Goal: Transaction & Acquisition: Purchase product/service

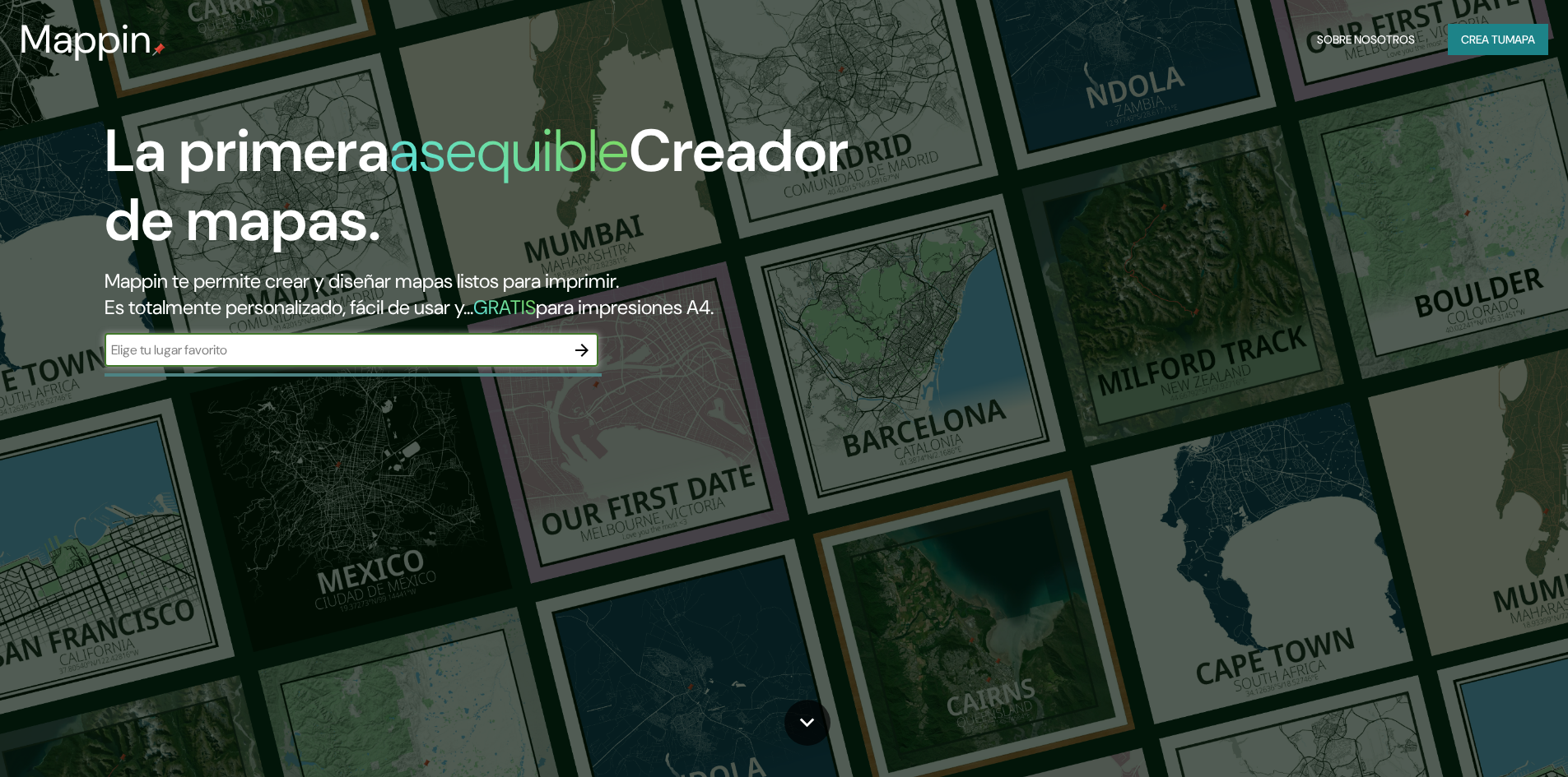
click at [422, 356] on input "text" at bounding box center [334, 349] width 461 height 19
click at [576, 359] on icon "button" at bounding box center [581, 350] width 19 height 19
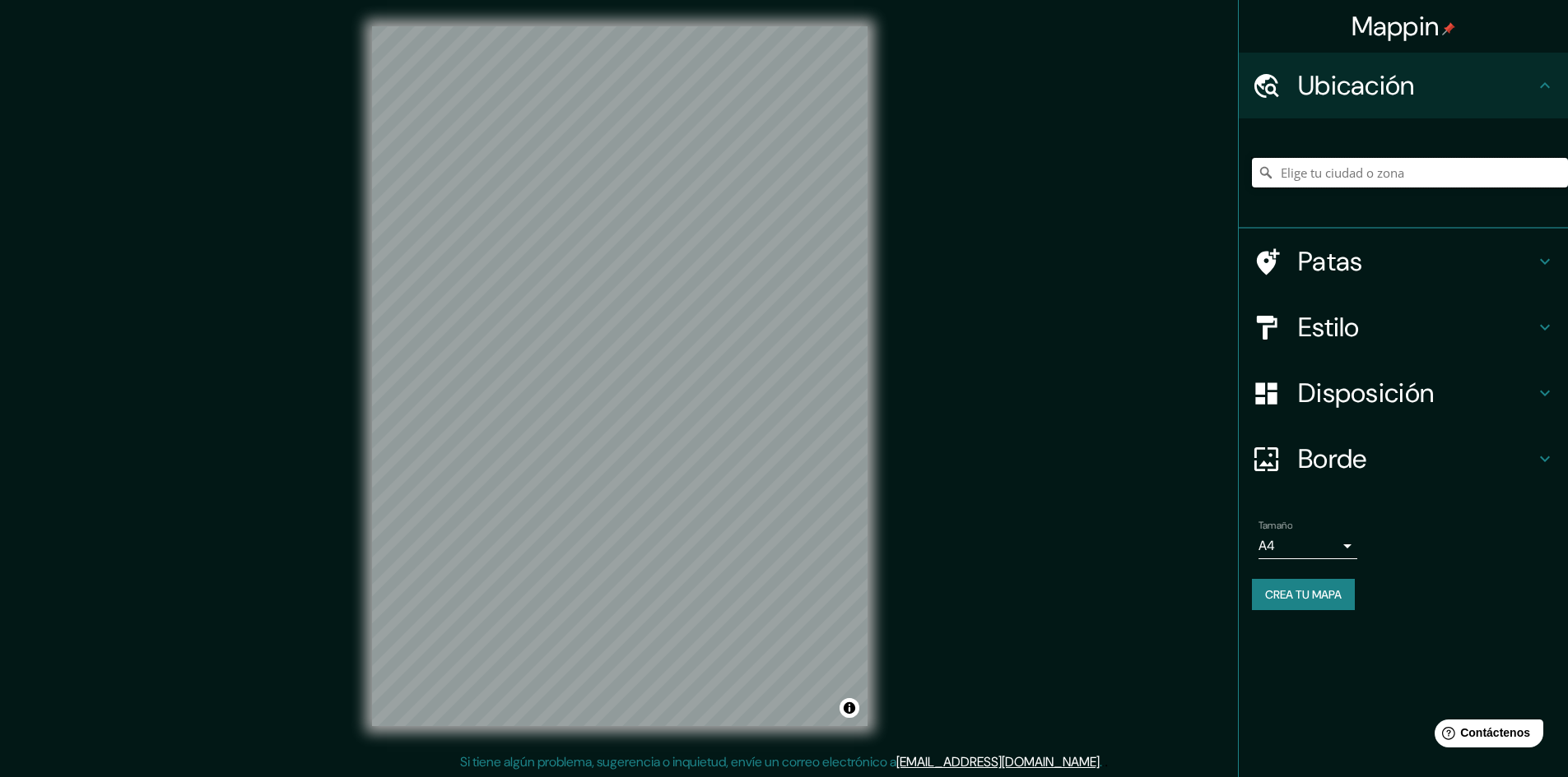
click at [1267, 177] on input "Elige tu ciudad o zona" at bounding box center [1410, 173] width 316 height 30
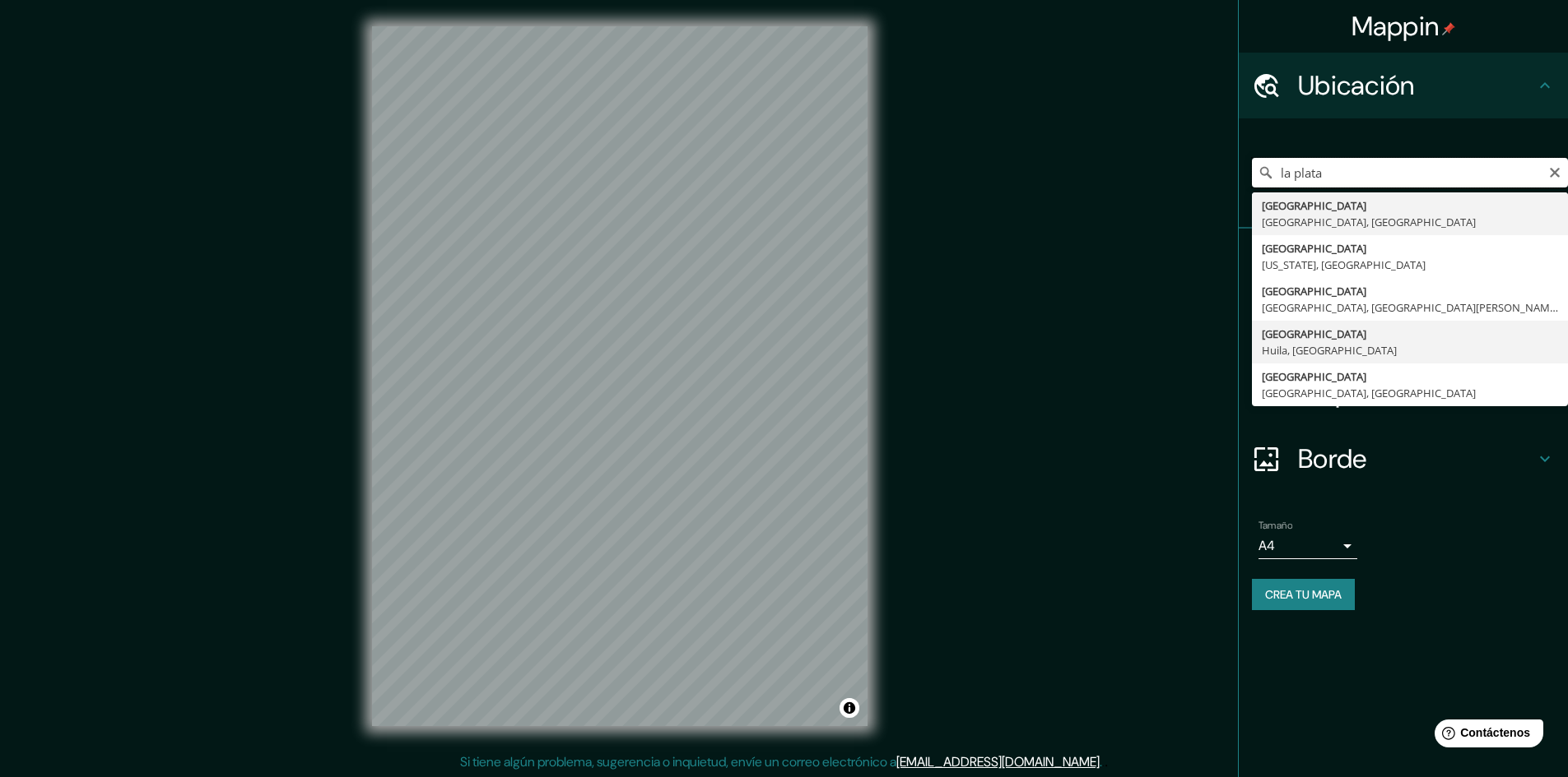
scroll to position [2, 0]
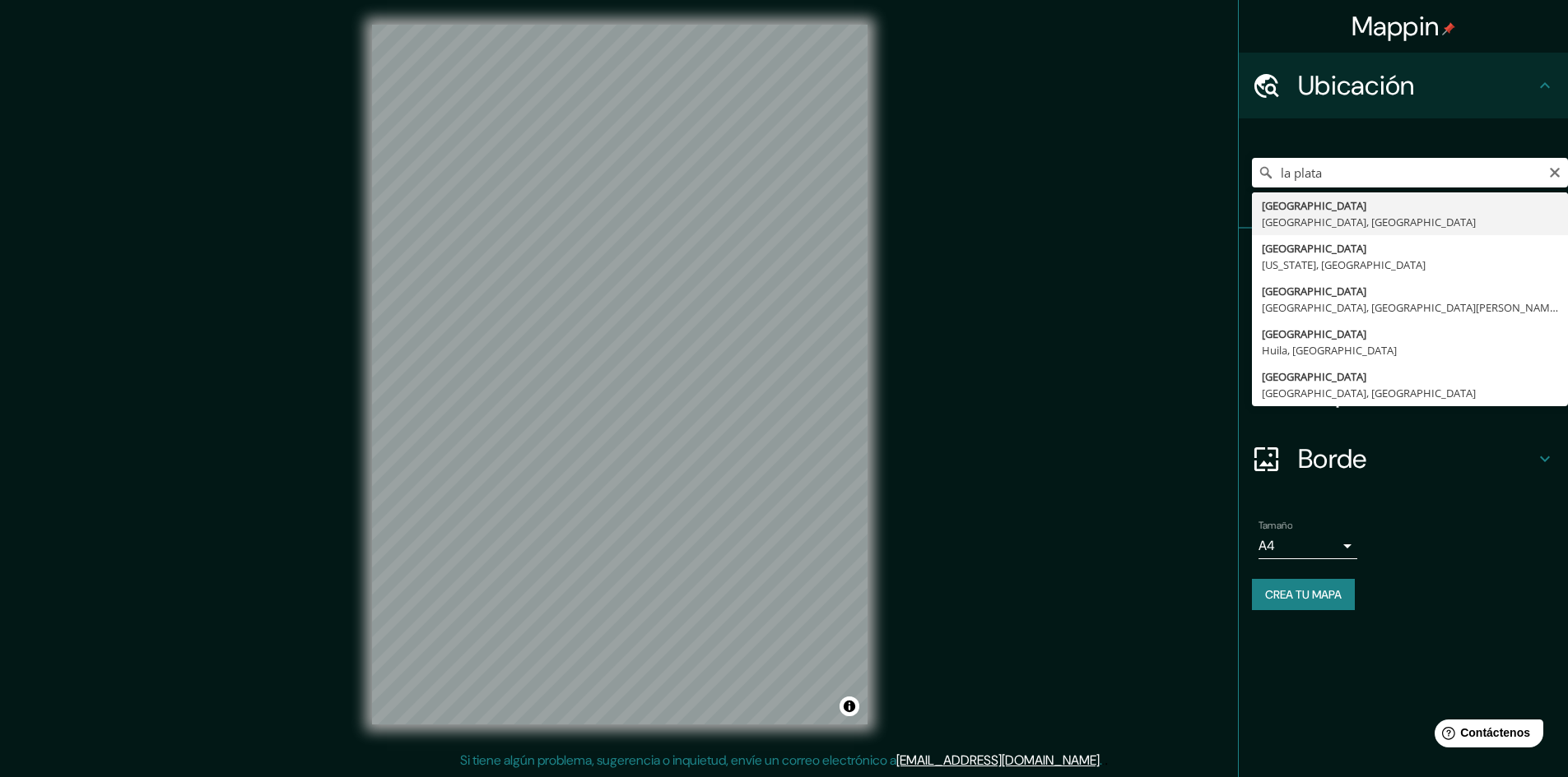
type input "[GEOGRAPHIC_DATA], [GEOGRAPHIC_DATA], [GEOGRAPHIC_DATA]"
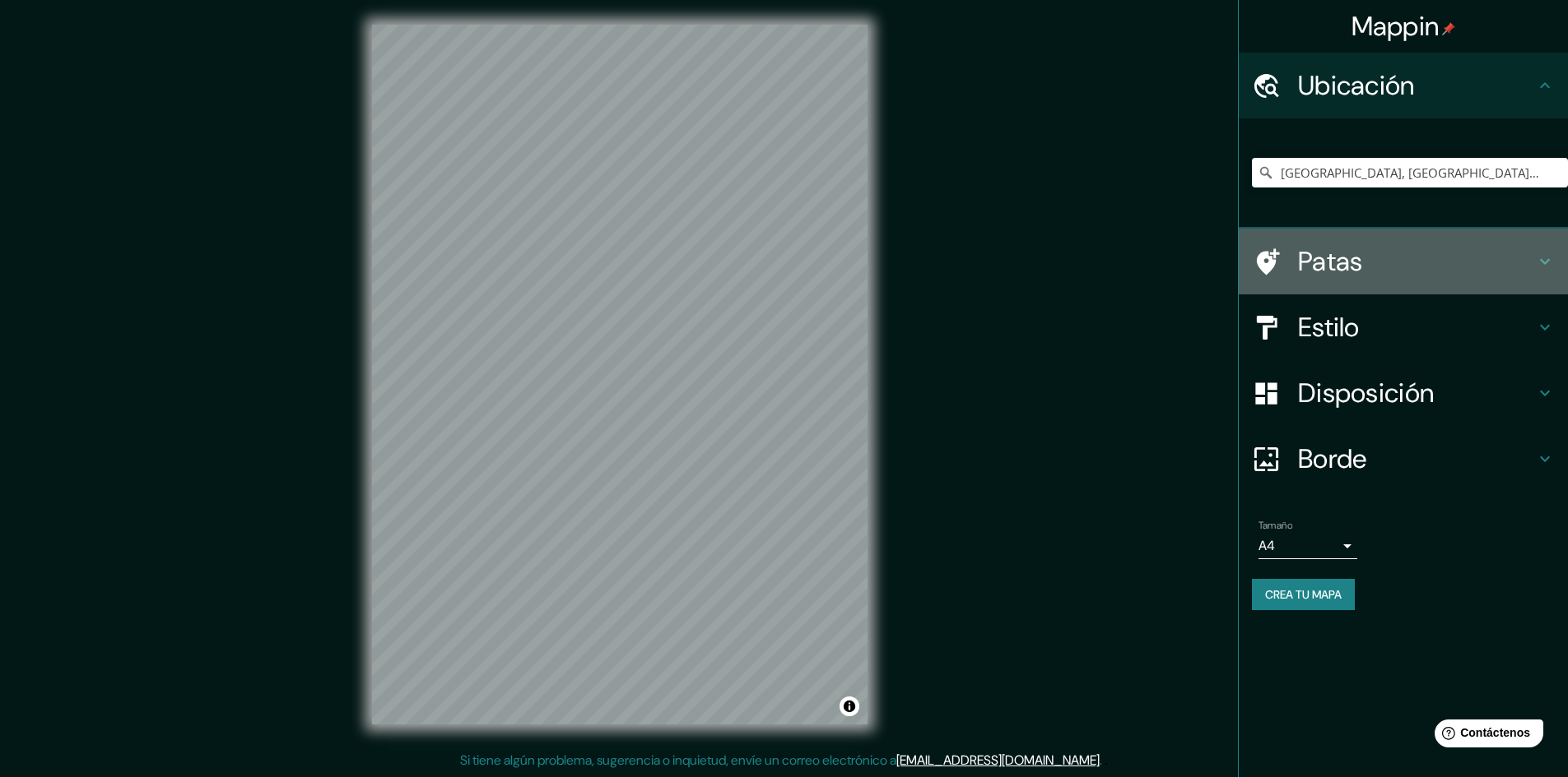
click at [1267, 262] on h4 "Patas" at bounding box center [1416, 261] width 237 height 33
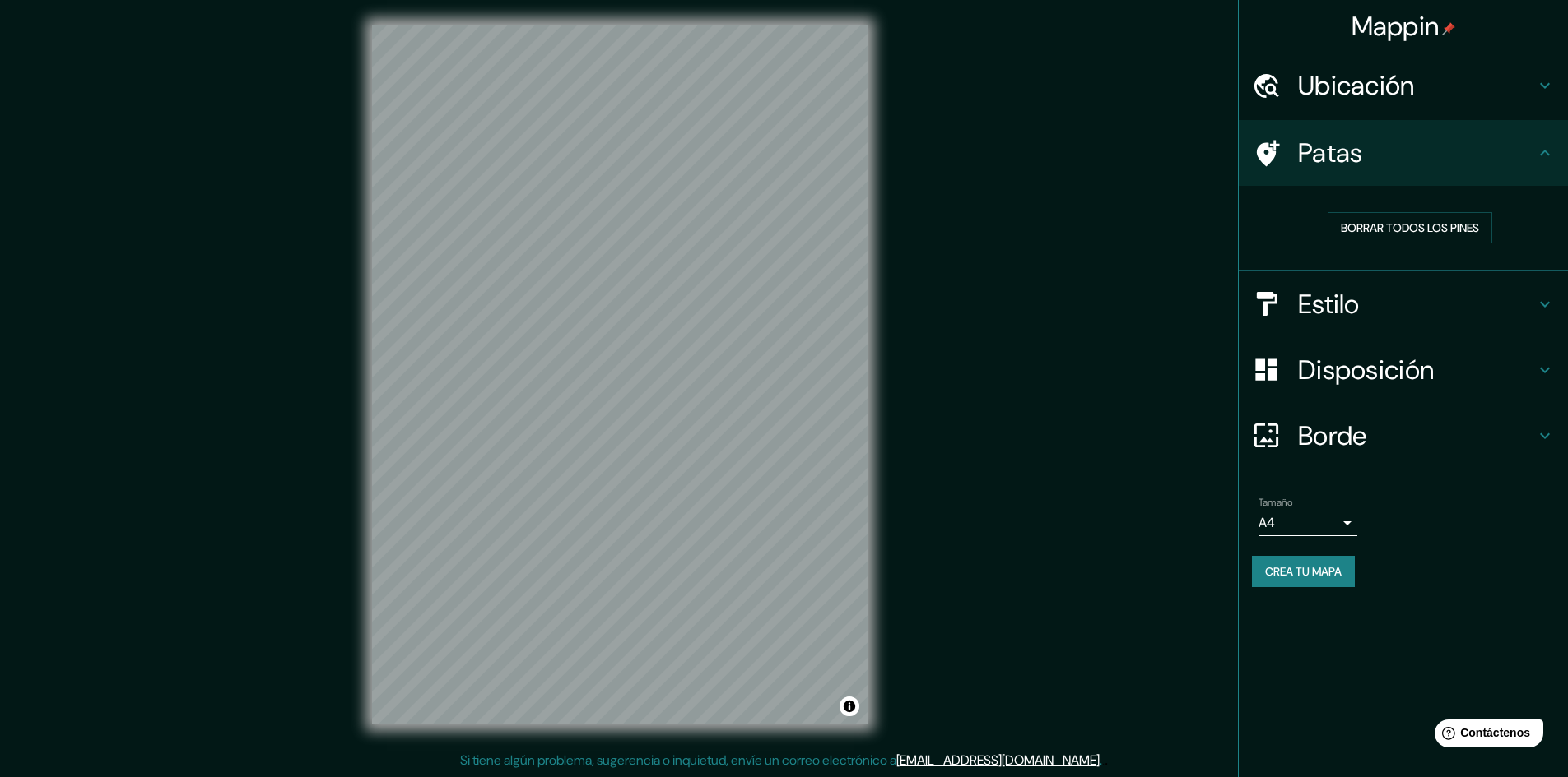
click at [1267, 167] on div "Patas" at bounding box center [1403, 153] width 329 height 66
click at [1267, 295] on h4 "Estilo" at bounding box center [1416, 303] width 237 height 33
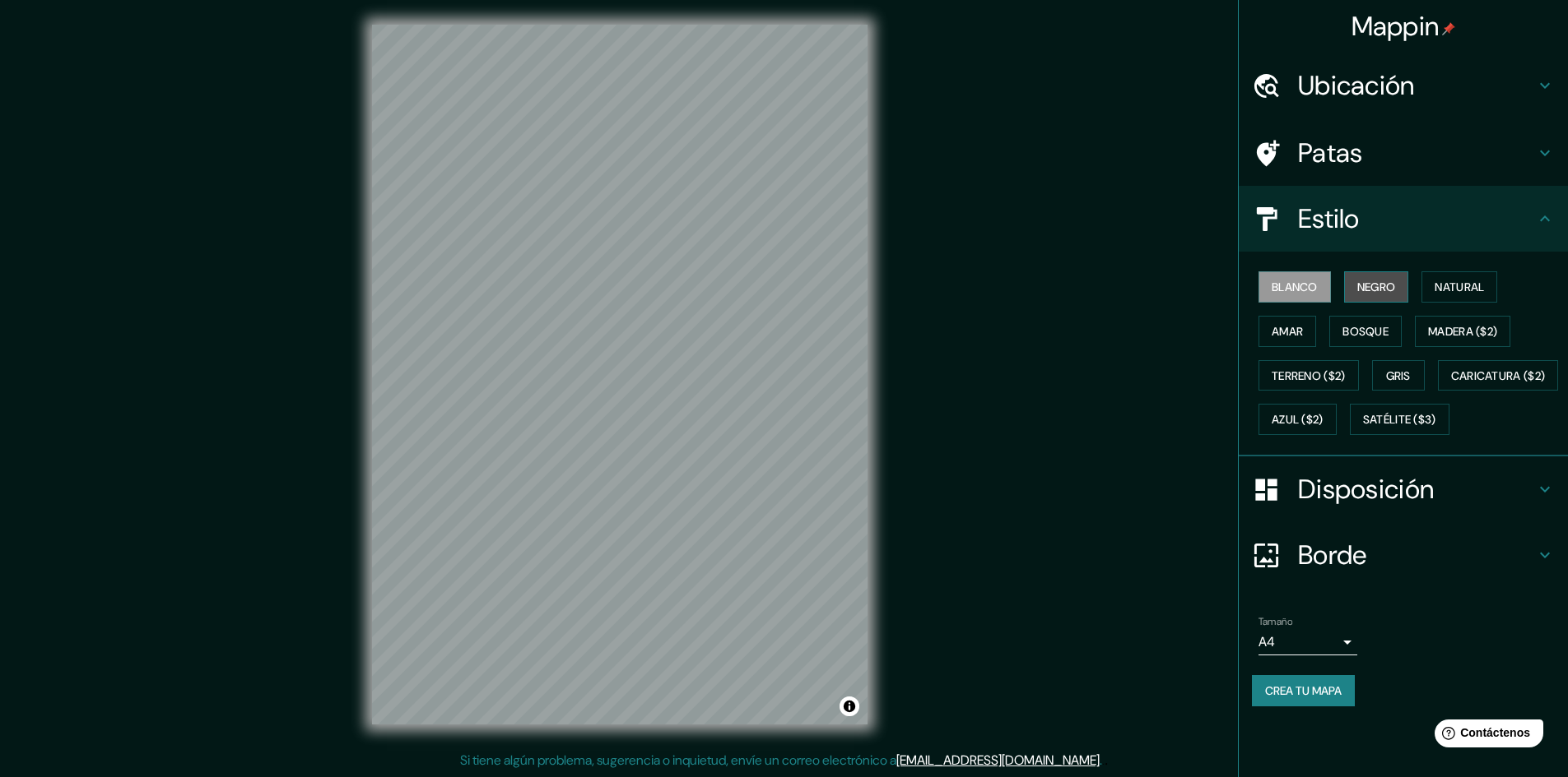
click at [1267, 287] on font "Negro" at bounding box center [1377, 287] width 39 height 15
click at [1267, 522] on div "Disposición" at bounding box center [1403, 489] width 329 height 66
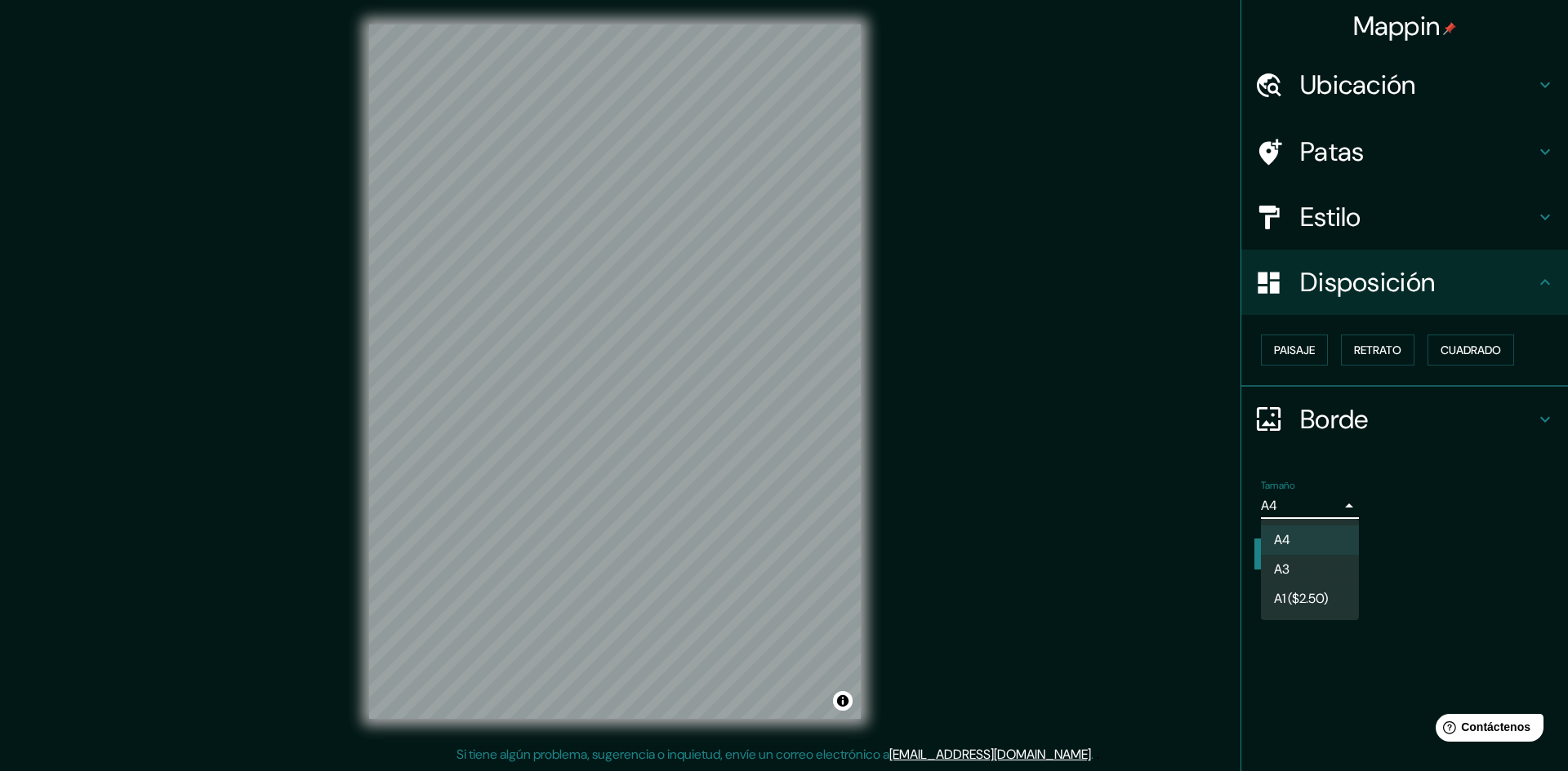
click at [1257, 503] on body "Mappin Ubicación [GEOGRAPHIC_DATA], [GEOGRAPHIC_DATA], [GEOGRAPHIC_DATA] Patas …" at bounding box center [784, 383] width 1568 height 771
click at [1257, 567] on li "A3" at bounding box center [1310, 571] width 98 height 31
type input "a4"
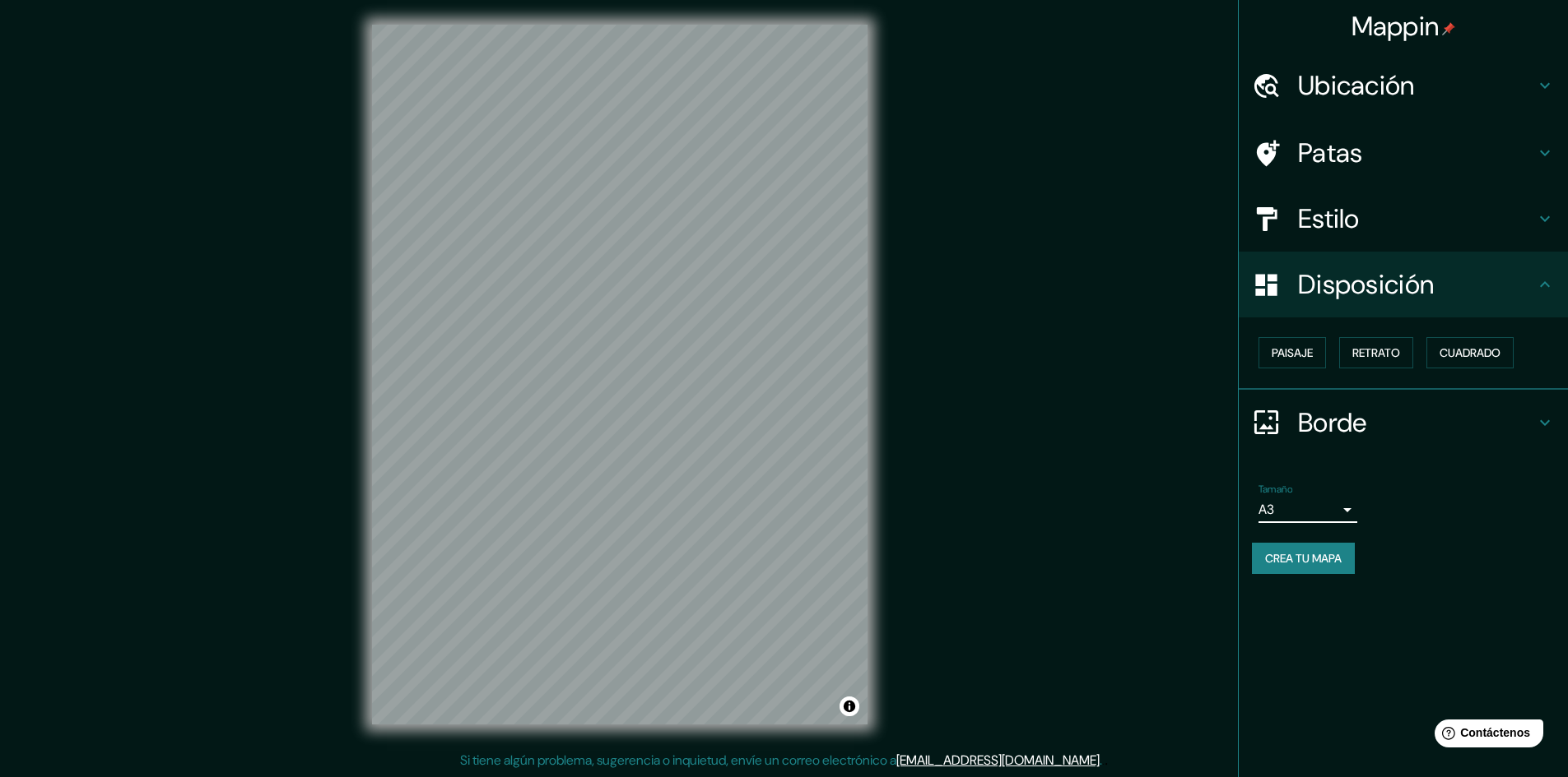
click at [1267, 513] on body "Mappin Ubicación [GEOGRAPHIC_DATA], [GEOGRAPHIC_DATA], [GEOGRAPHIC_DATA] Patas …" at bounding box center [784, 386] width 1568 height 777
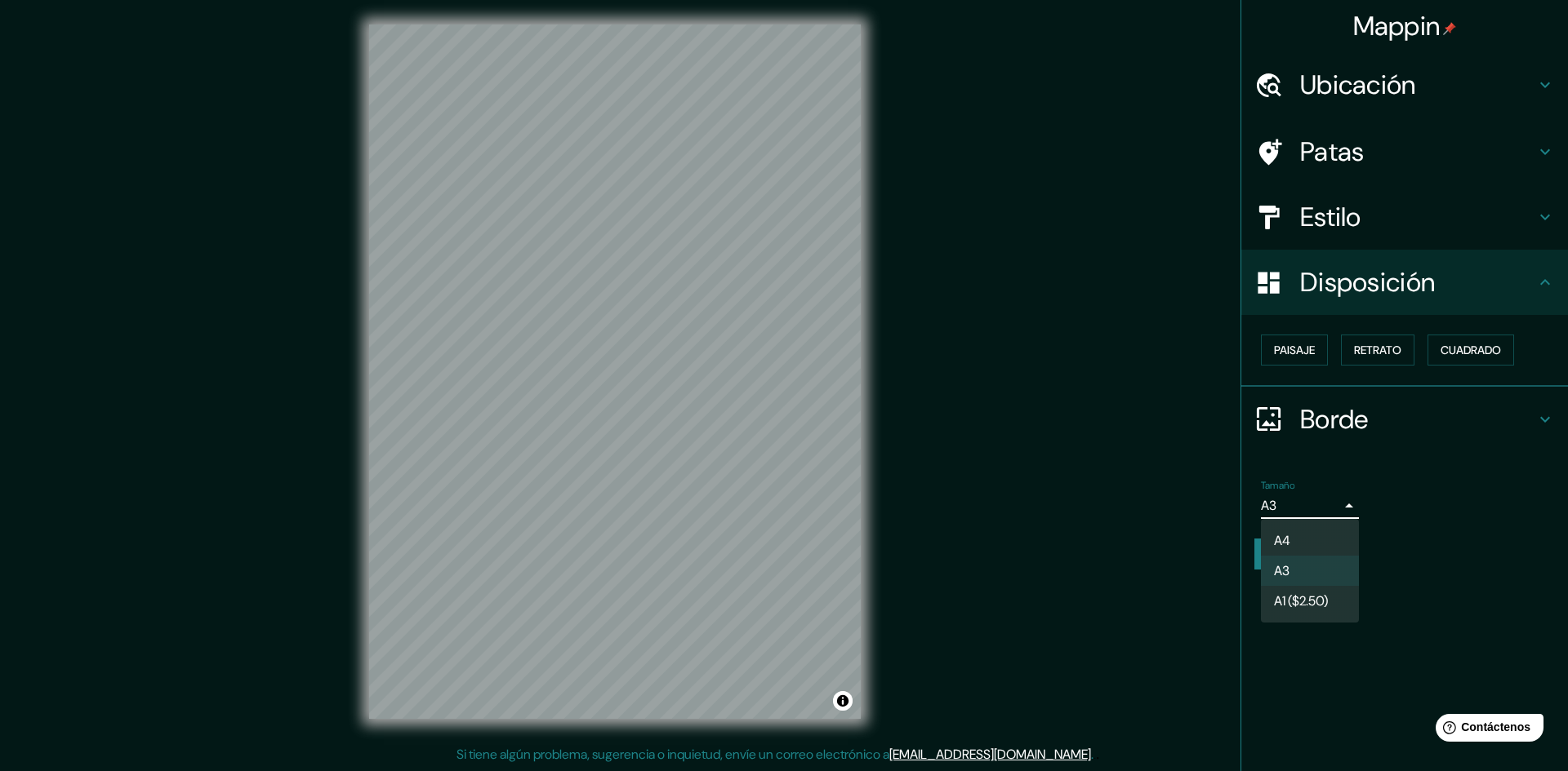
click at [1257, 519] on div at bounding box center [784, 385] width 1568 height 771
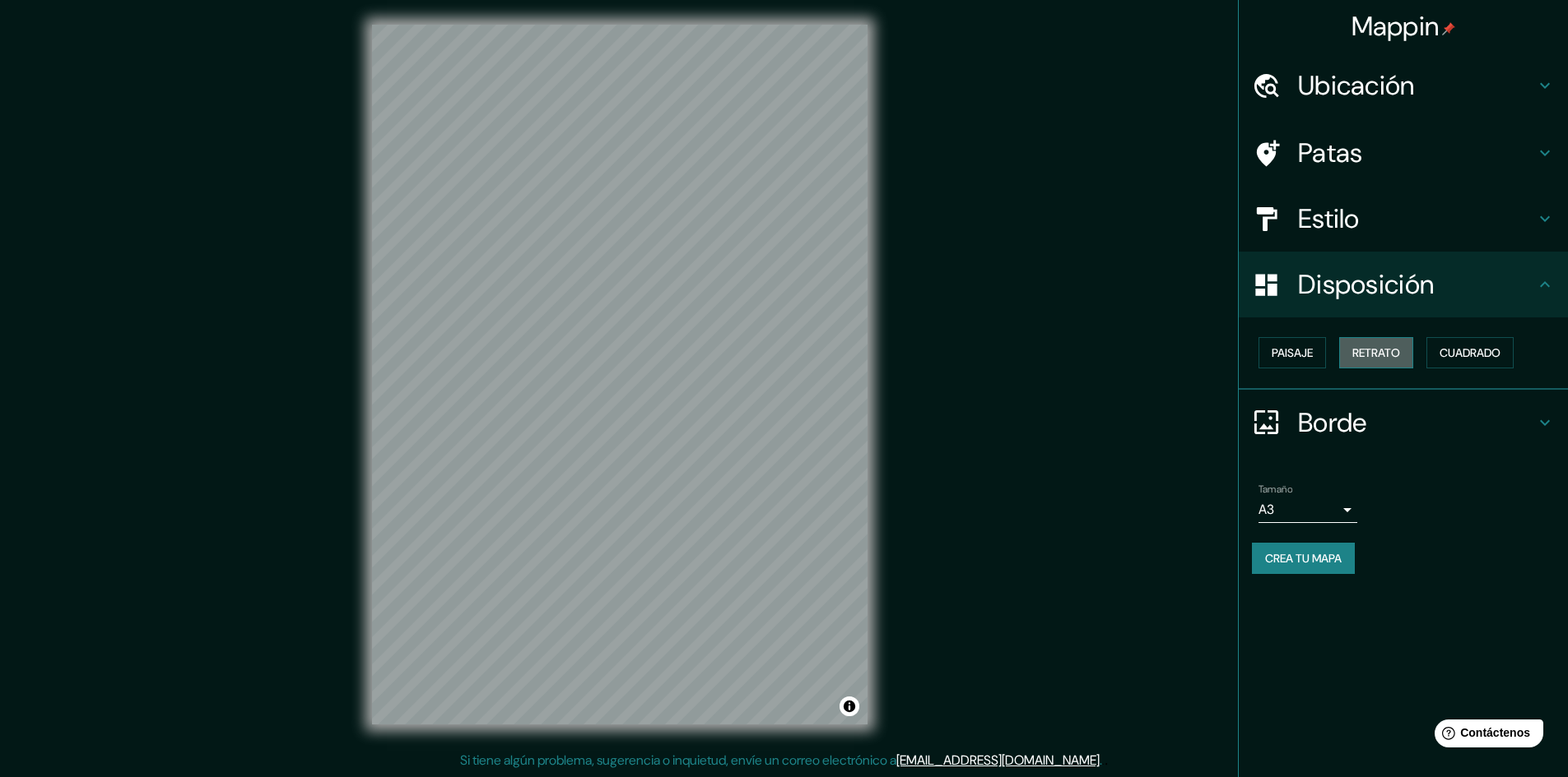
click at [1267, 349] on font "Retrato" at bounding box center [1376, 353] width 48 height 15
click at [1267, 343] on font "Cuadrado" at bounding box center [1469, 353] width 61 height 21
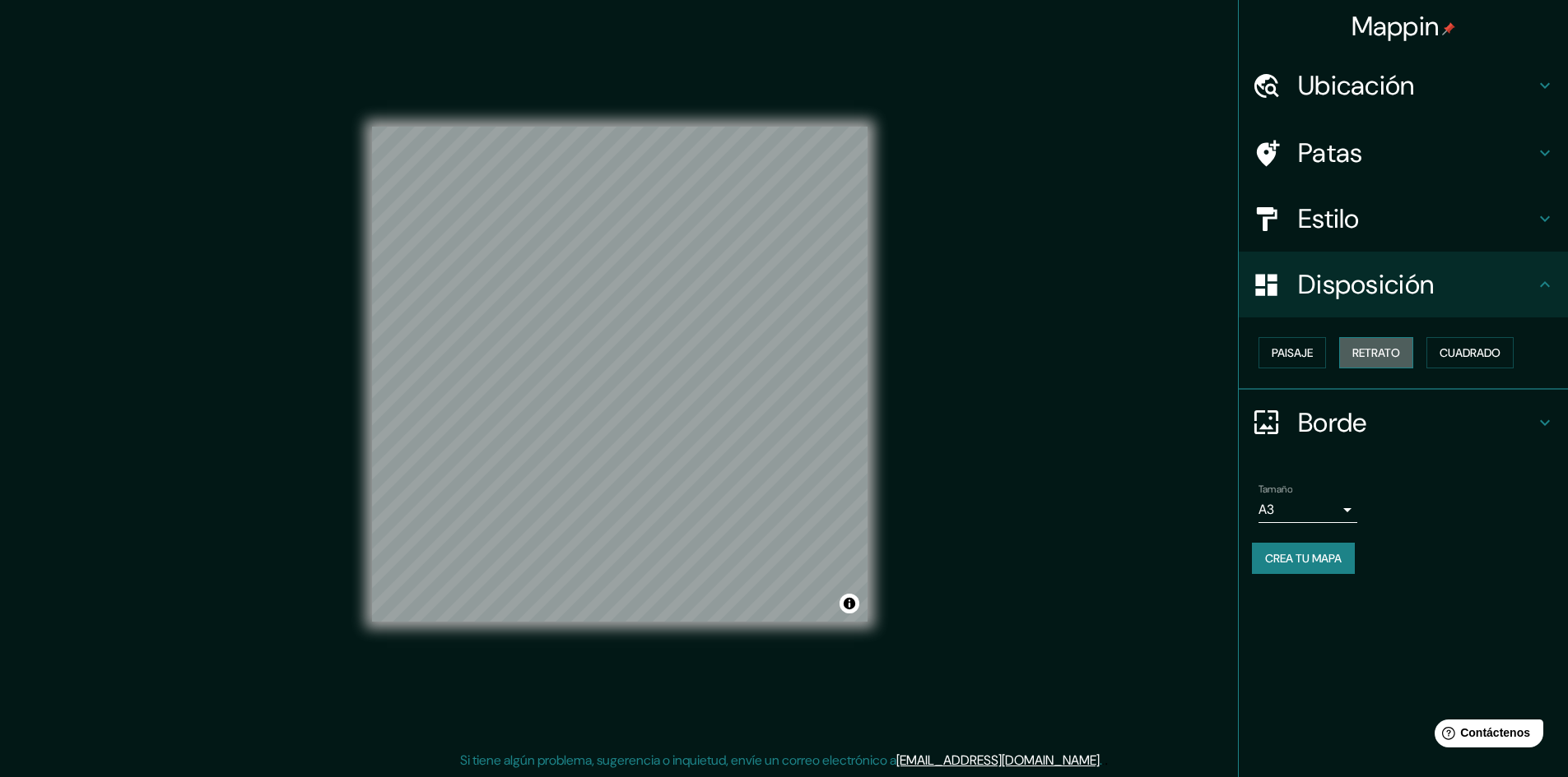
click at [1267, 358] on font "Retrato" at bounding box center [1376, 353] width 48 height 15
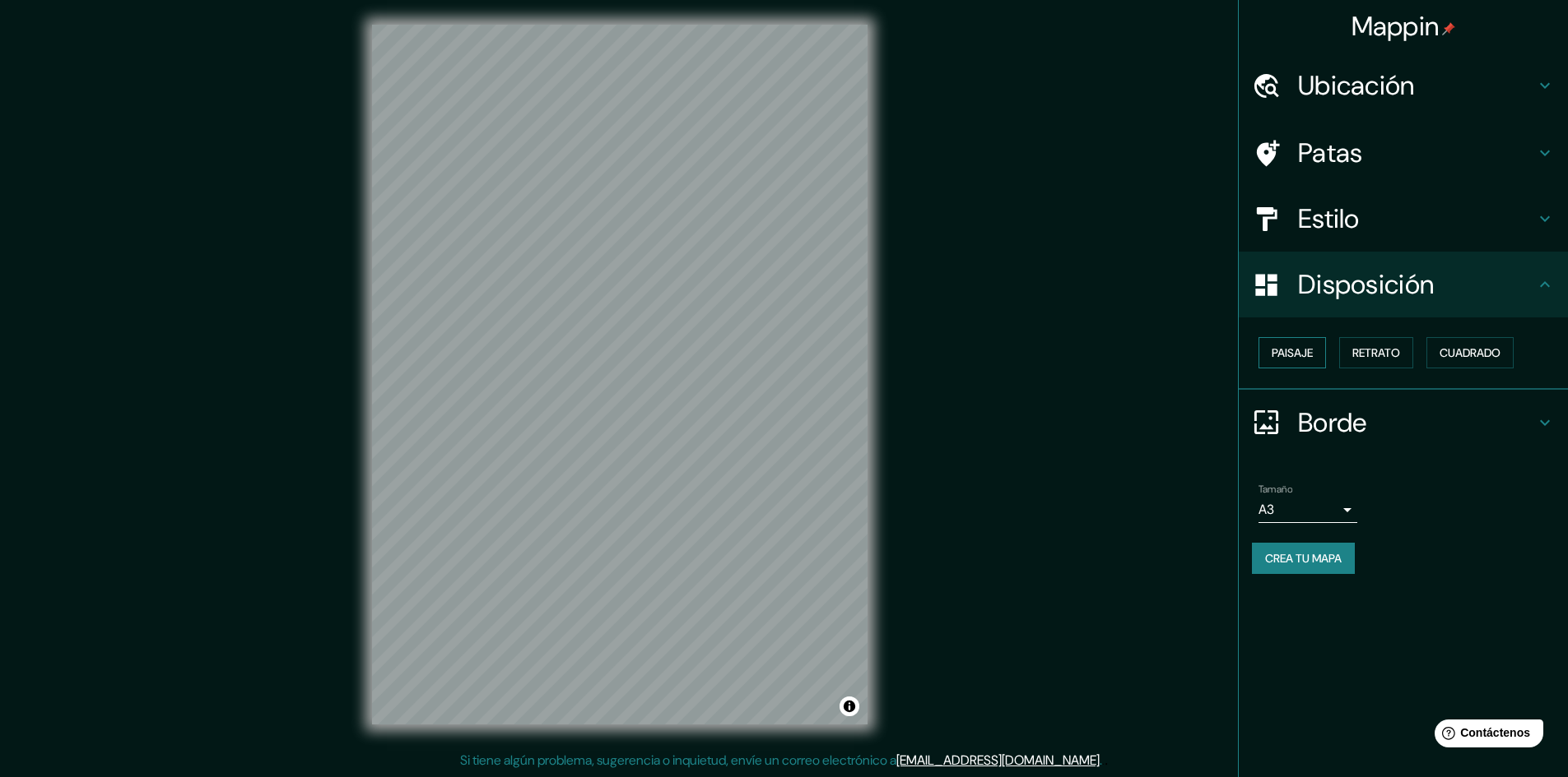
click at [1267, 355] on font "Paisaje" at bounding box center [1292, 353] width 41 height 15
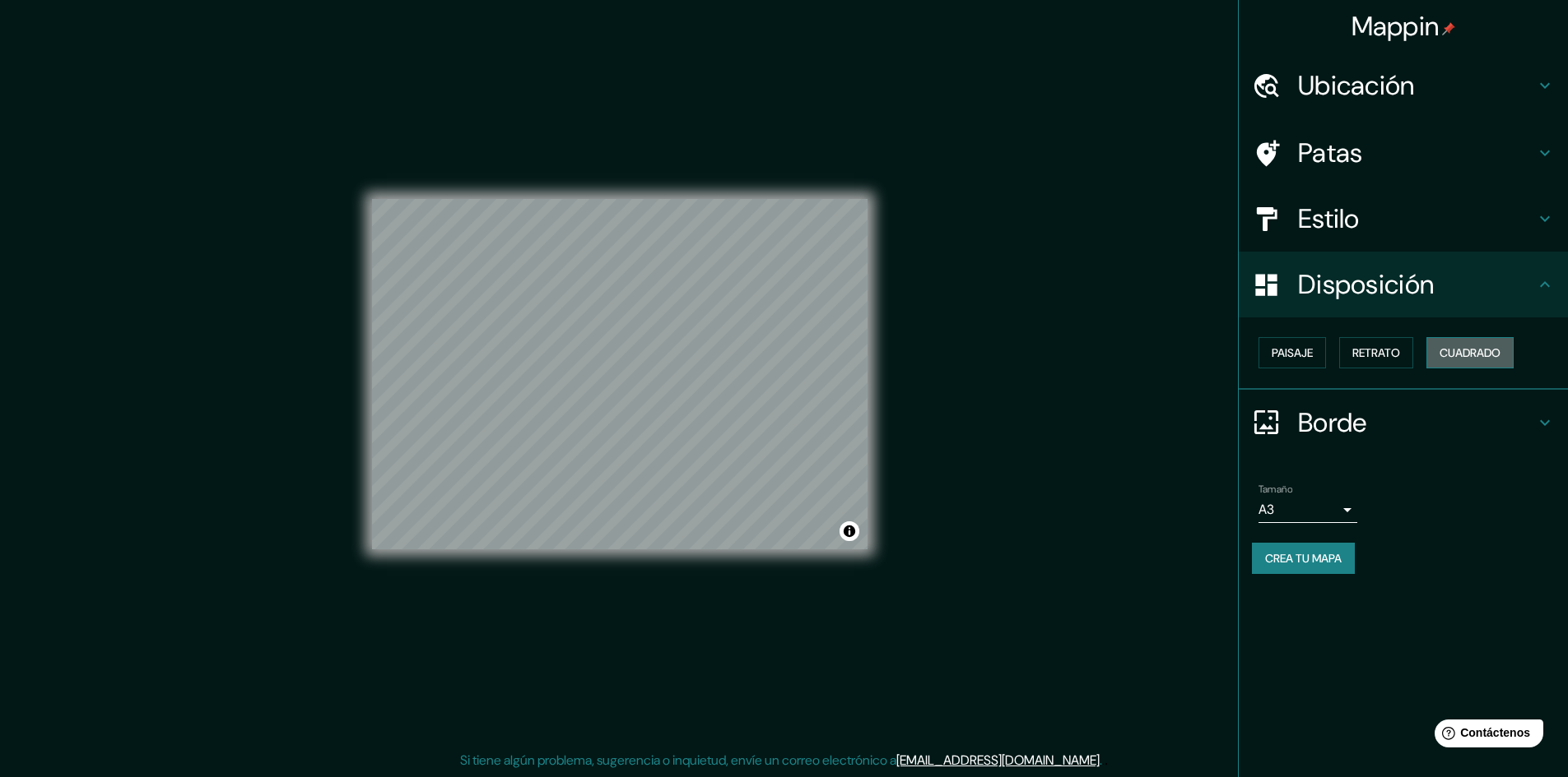
click at [1267, 359] on font "Cuadrado" at bounding box center [1469, 353] width 61 height 15
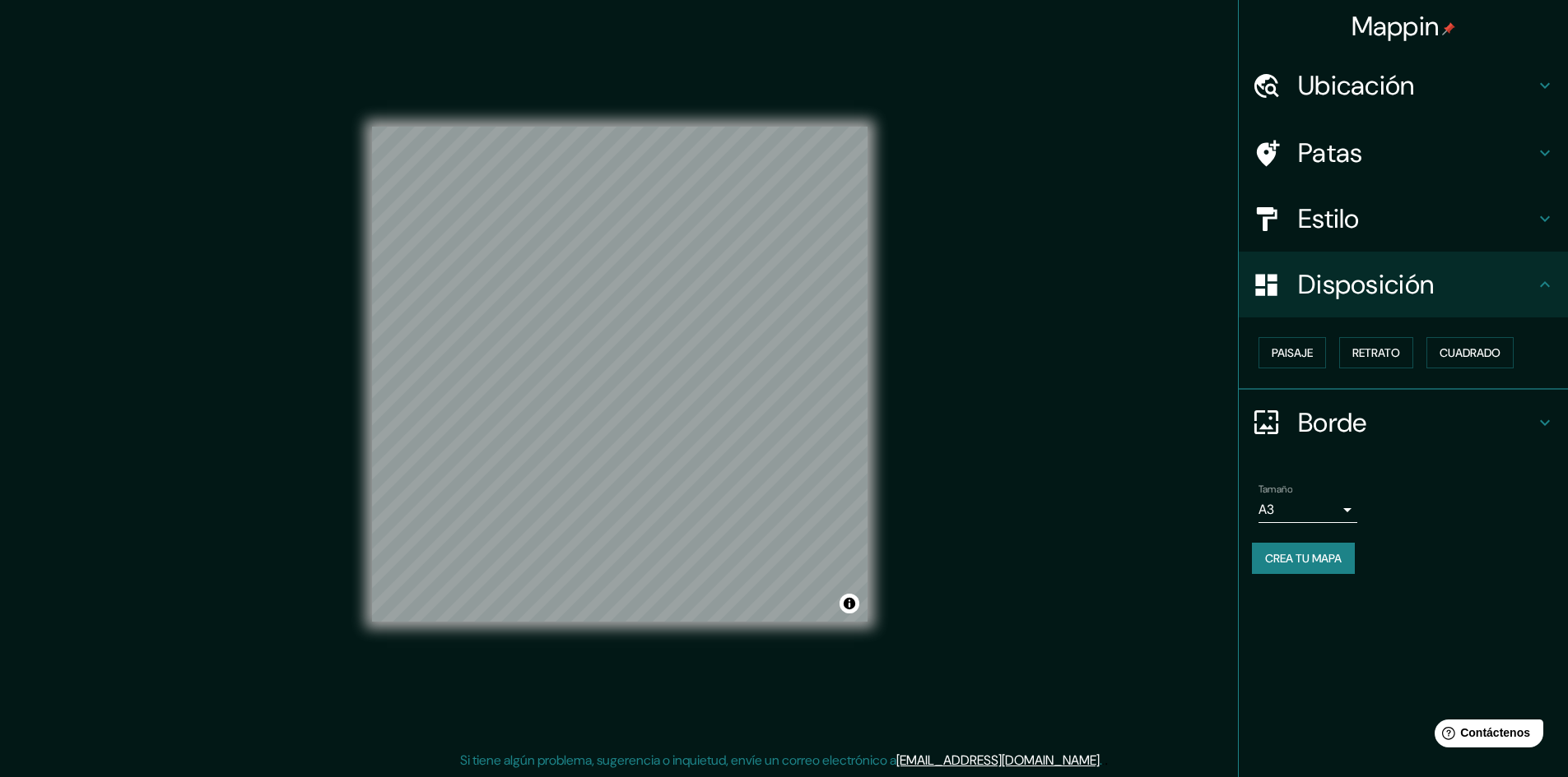
click at [1267, 428] on h4 "Borde" at bounding box center [1416, 422] width 237 height 33
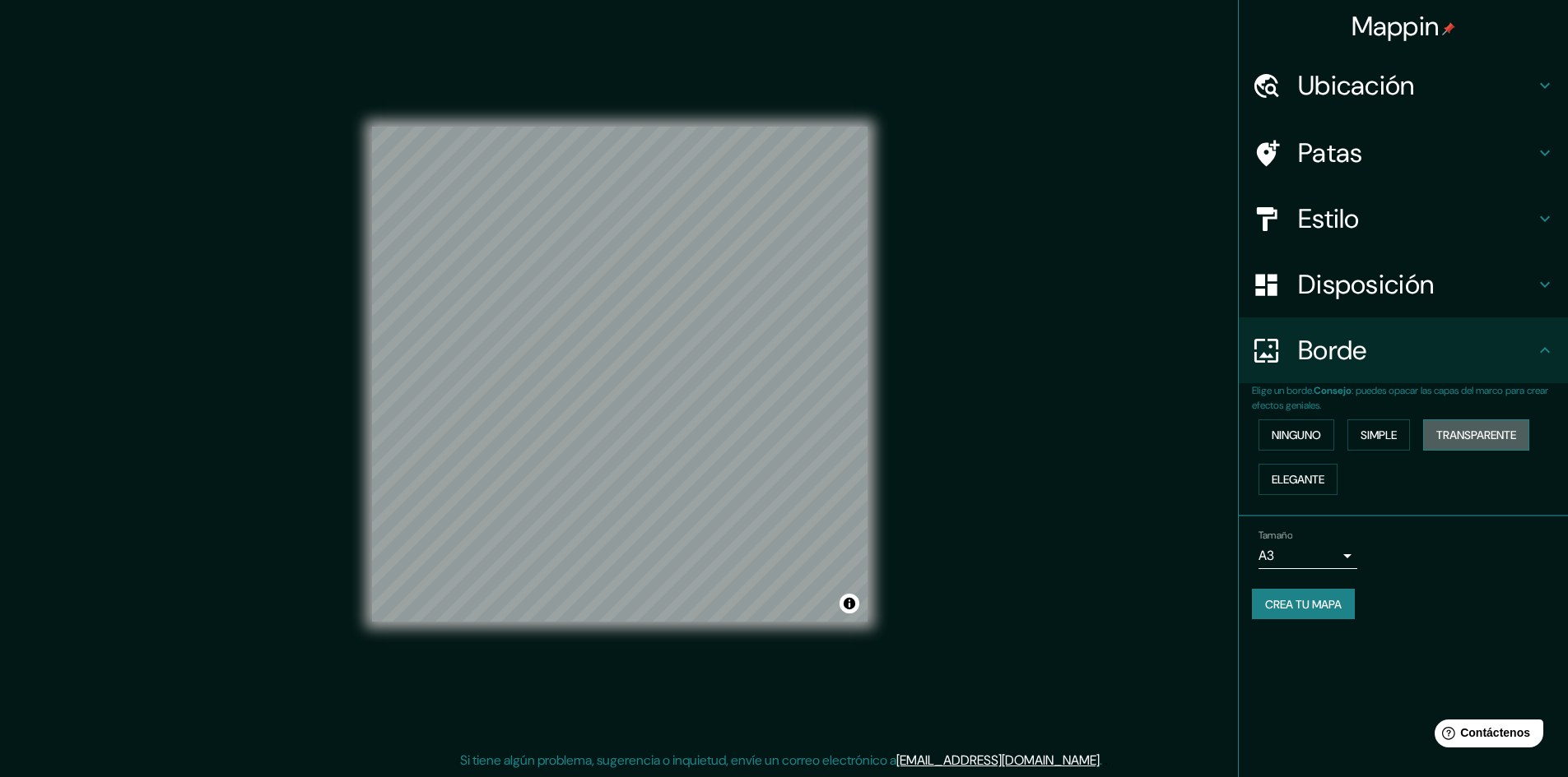
click at [1267, 443] on font "Transparente" at bounding box center [1476, 435] width 79 height 15
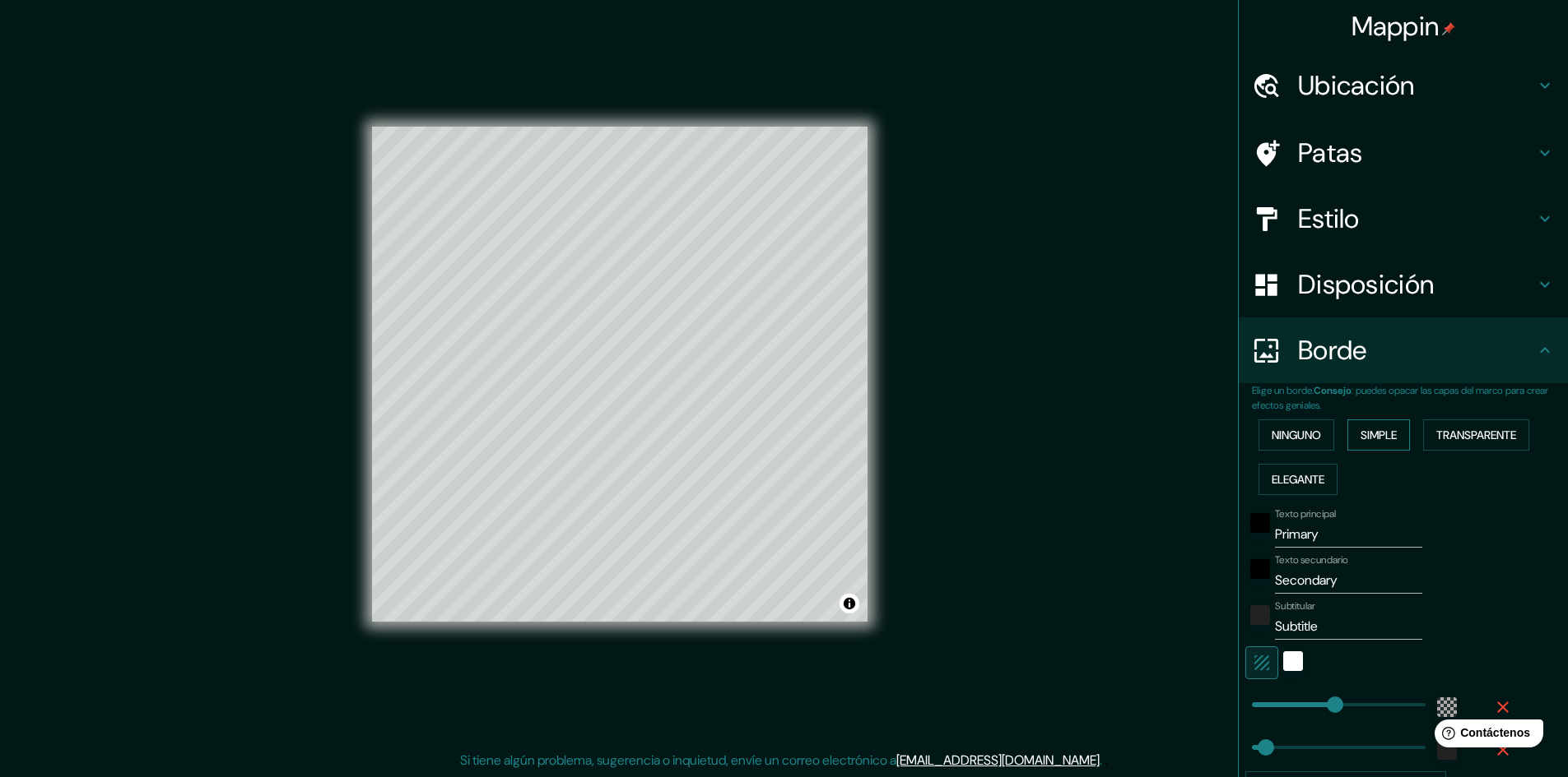
click at [1267, 433] on button "Simple" at bounding box center [1378, 435] width 63 height 31
click at [1267, 436] on font "Ninguno" at bounding box center [1296, 435] width 49 height 15
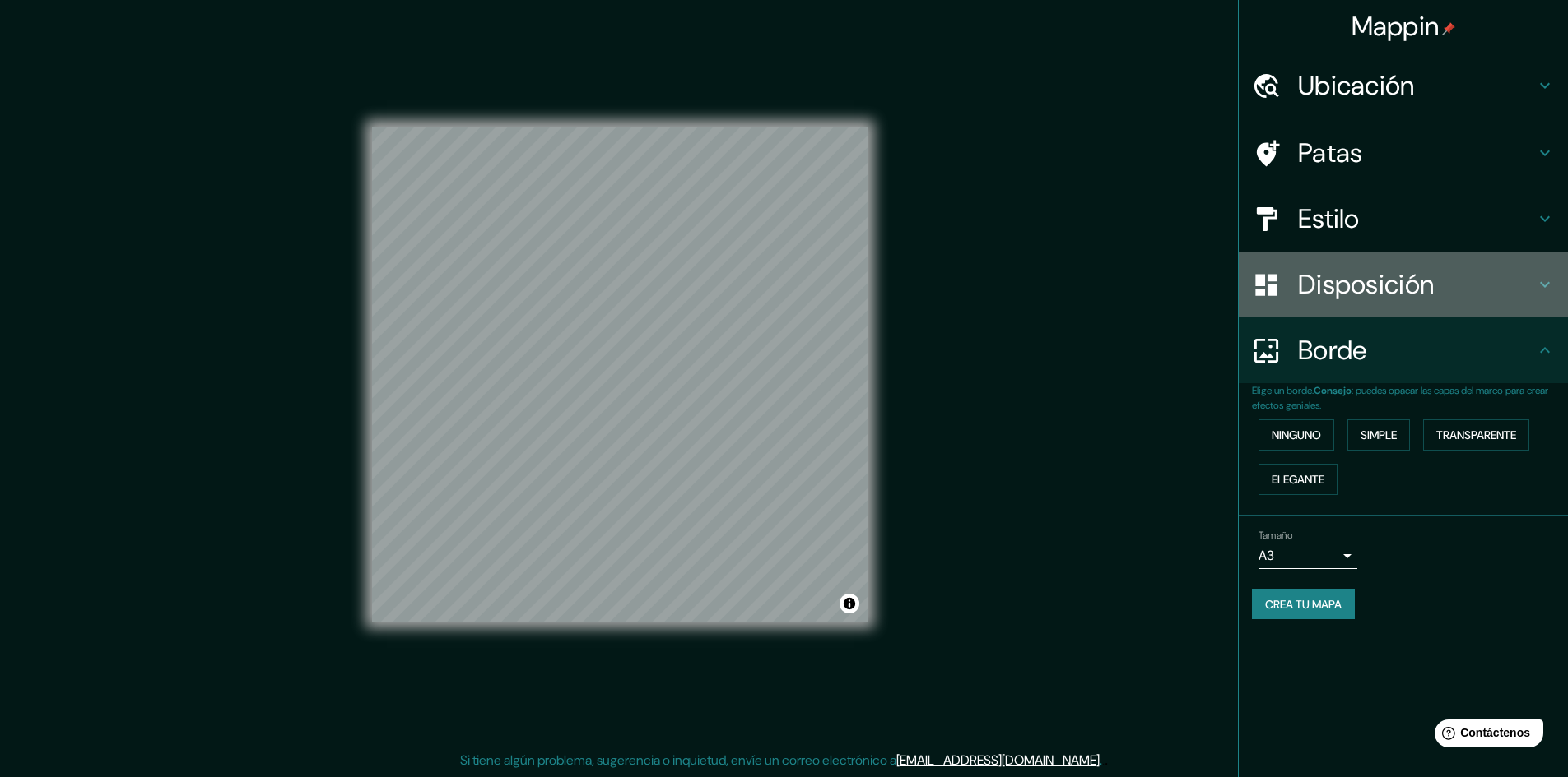
click at [1267, 301] on font "Disposición" at bounding box center [1366, 284] width 136 height 34
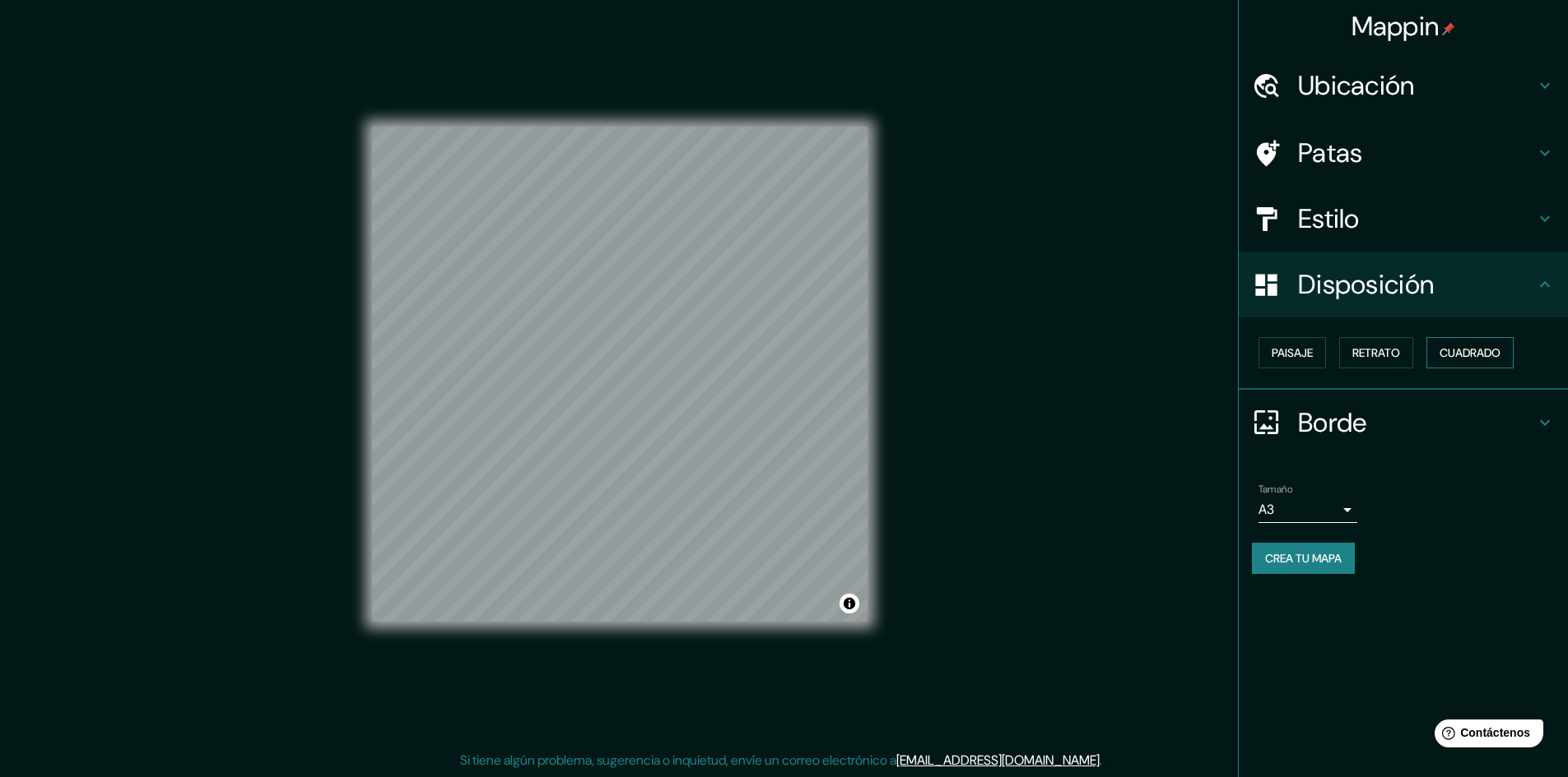
click at [1267, 363] on button "Cuadrado" at bounding box center [1469, 352] width 87 height 31
click at [1267, 361] on font "Retrato" at bounding box center [1376, 353] width 48 height 15
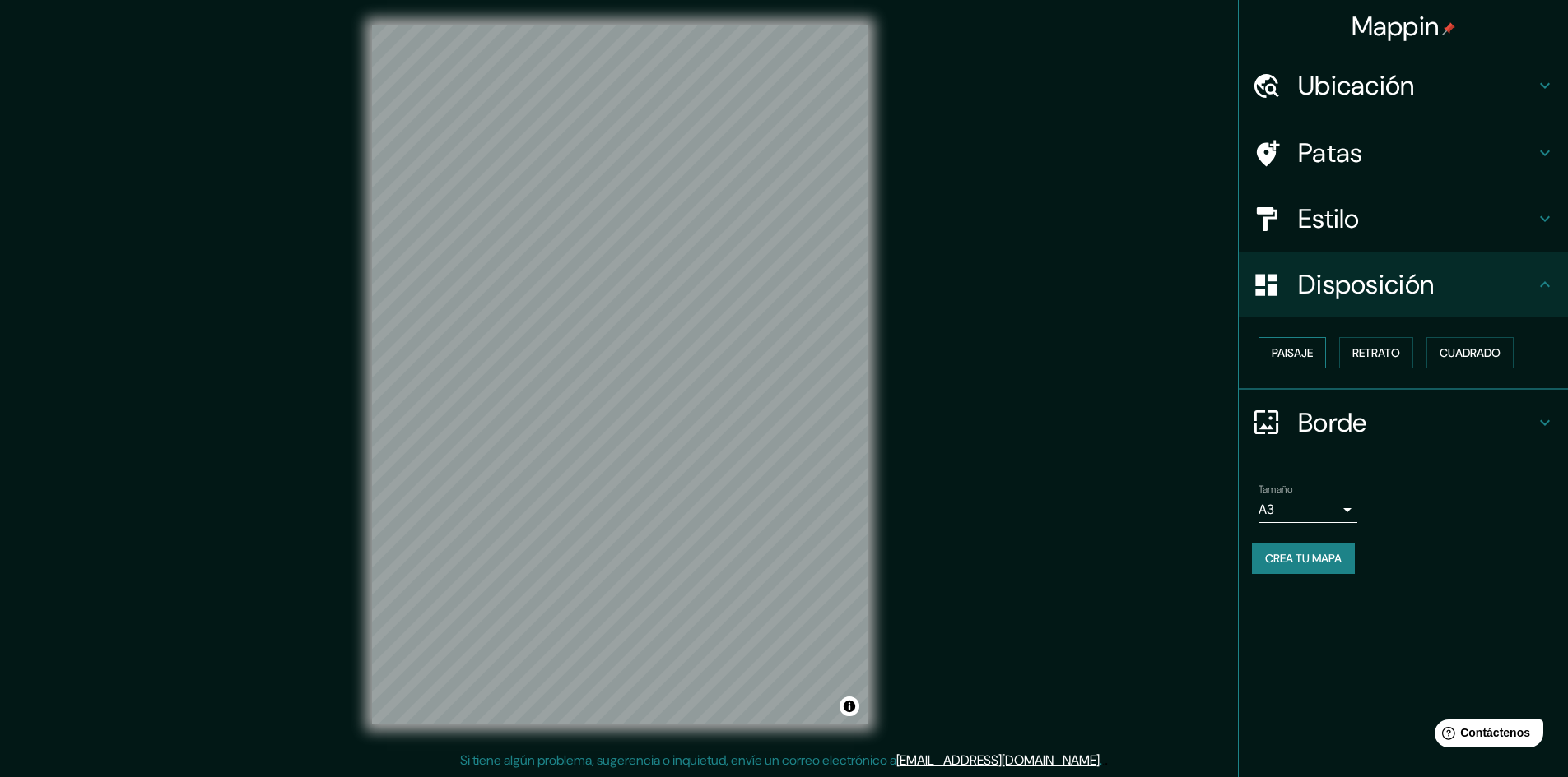
click at [1267, 365] on button "Paisaje" at bounding box center [1292, 352] width 67 height 31
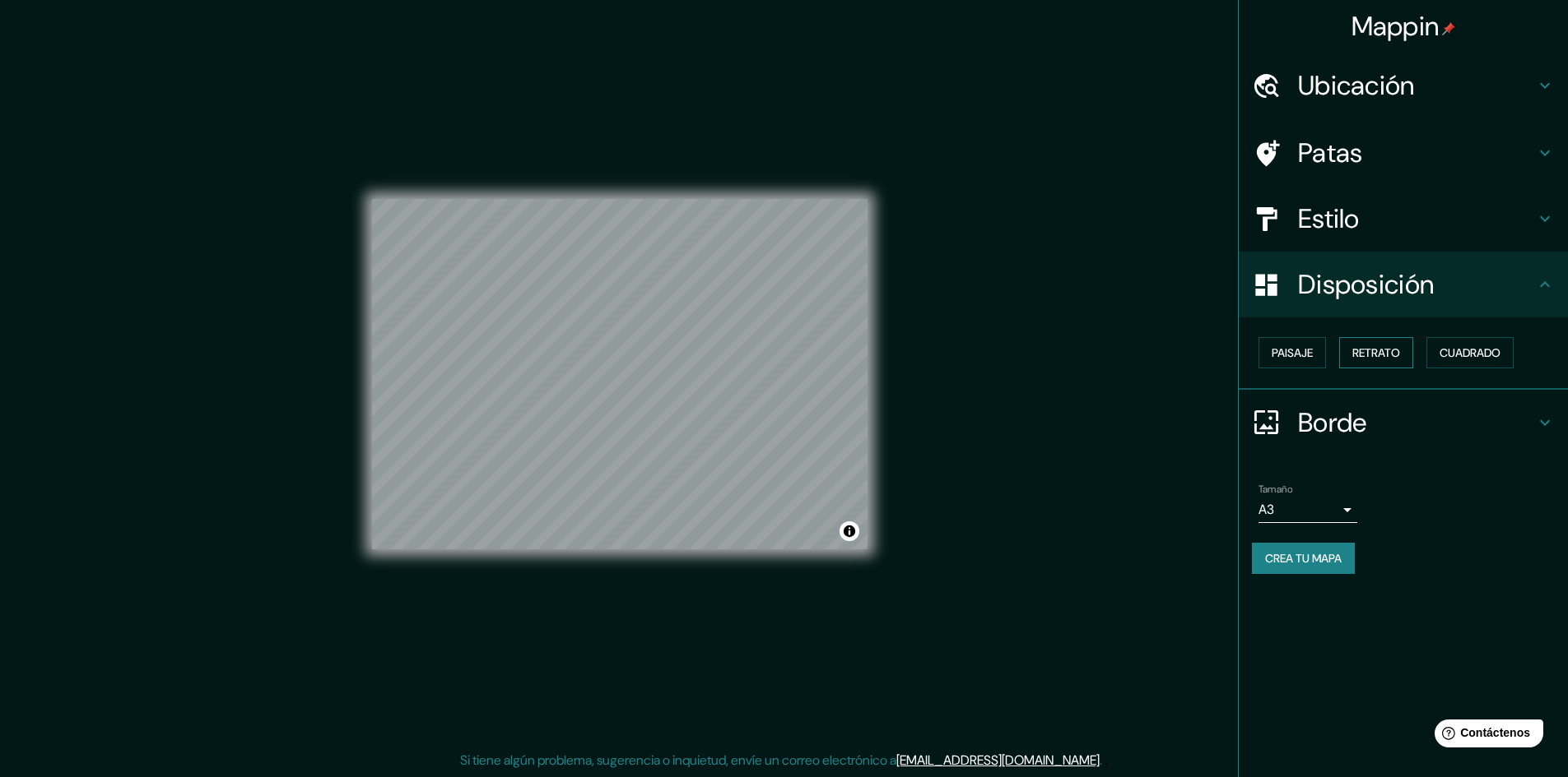
click at [1267, 349] on font "Retrato" at bounding box center [1376, 353] width 48 height 15
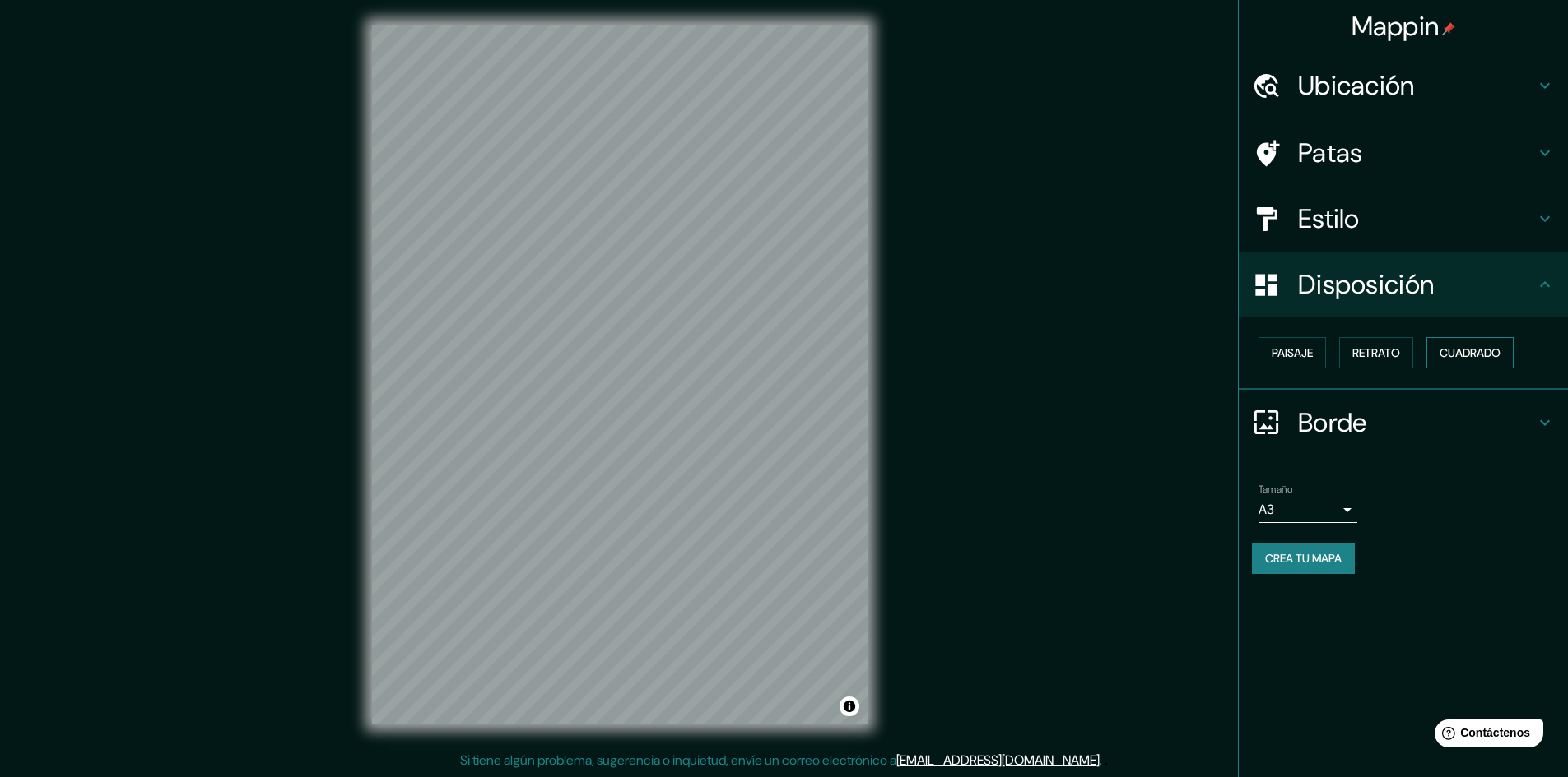
click at [1267, 350] on font "Cuadrado" at bounding box center [1469, 353] width 61 height 15
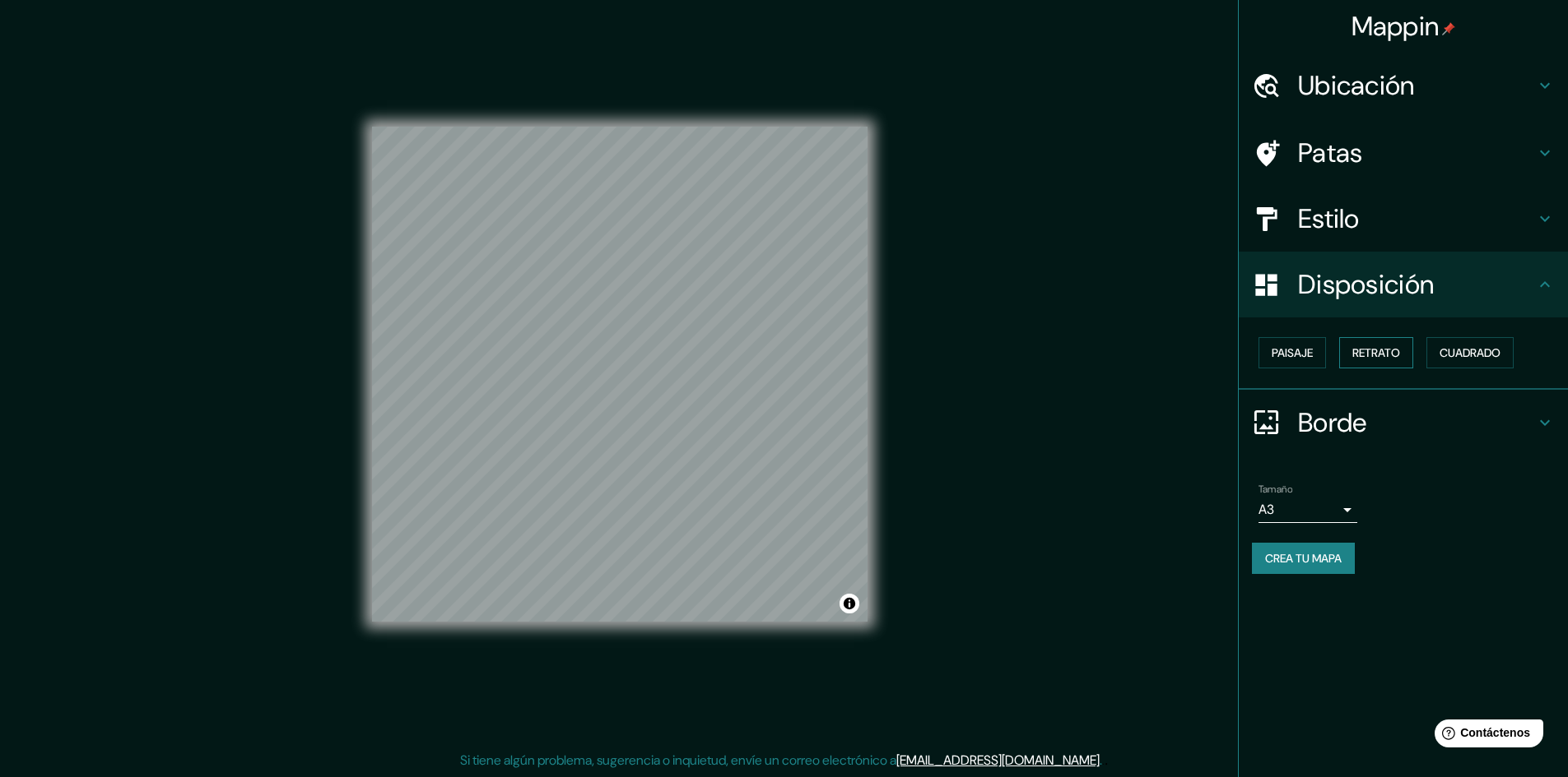
click at [1267, 359] on font "Retrato" at bounding box center [1376, 353] width 48 height 15
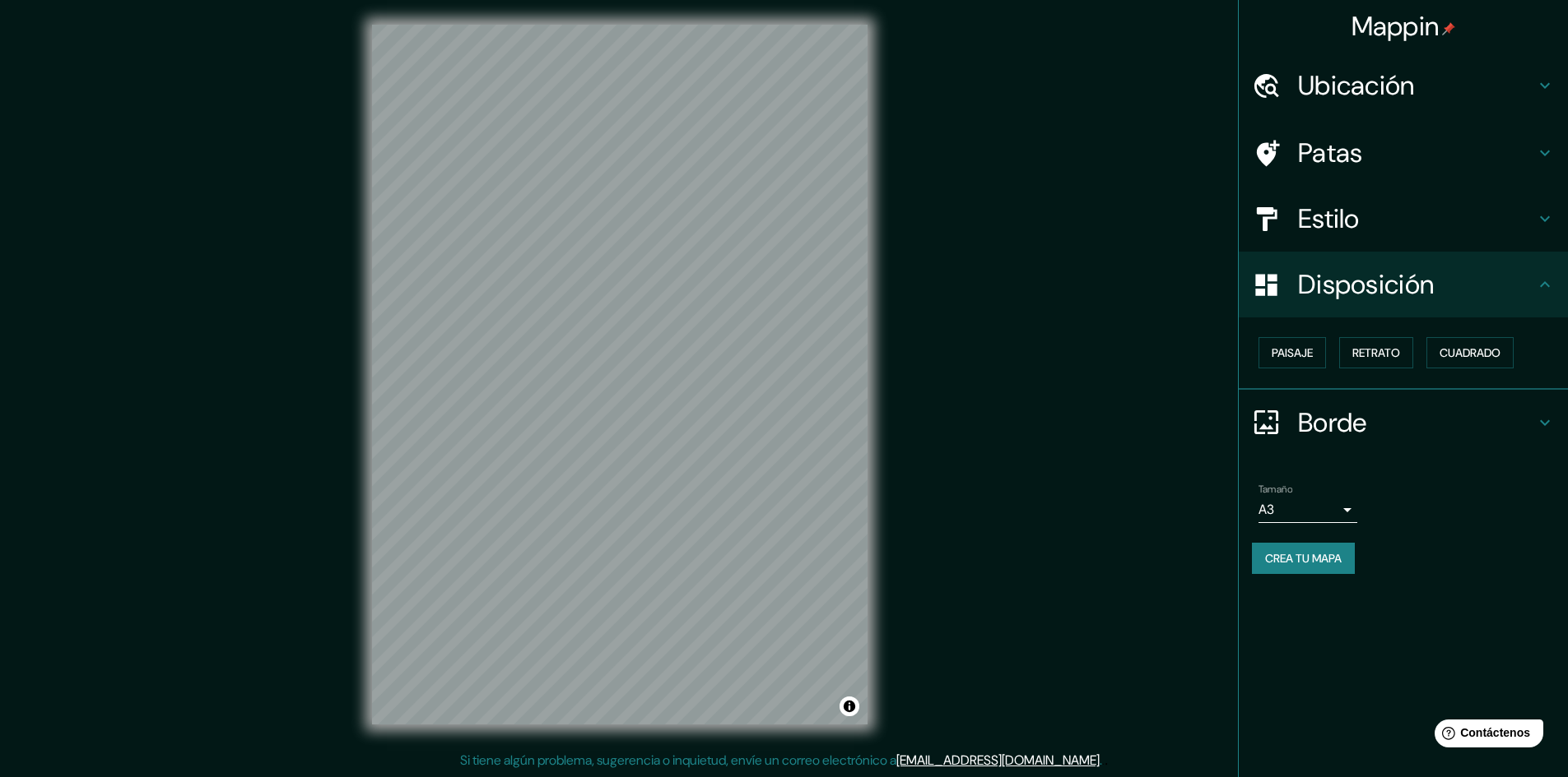
click at [882, 370] on div "© Mapbox © OpenStreetMap Improve this map" at bounding box center [619, 374] width 548 height 752
click at [943, 395] on div "Mappin Ubicación [GEOGRAPHIC_DATA], [GEOGRAPHIC_DATA], [GEOGRAPHIC_DATA] Patas …" at bounding box center [784, 387] width 1568 height 779
click at [1267, 102] on div "Ubicación" at bounding box center [1403, 86] width 329 height 66
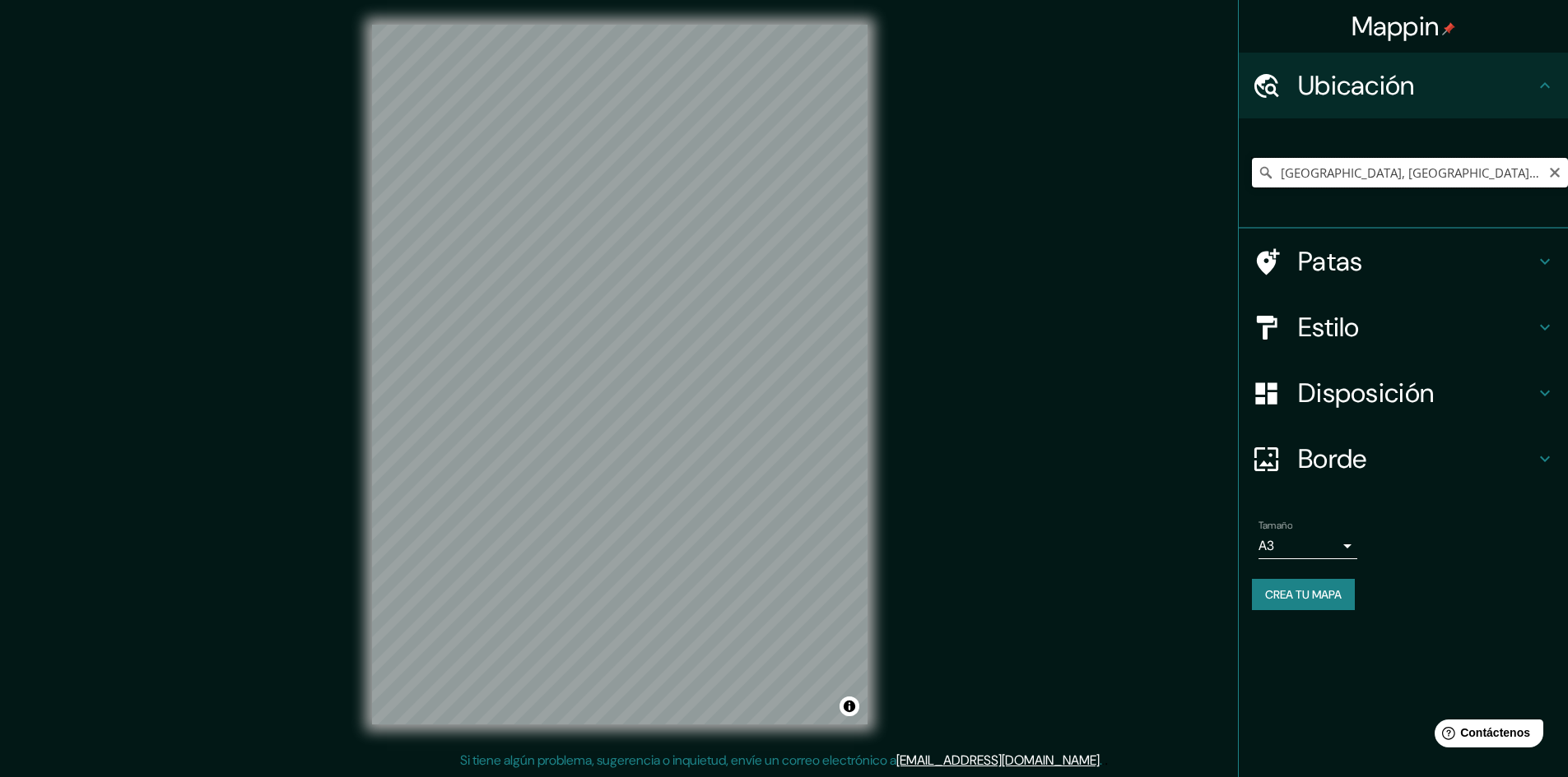
click at [1267, 175] on input "[GEOGRAPHIC_DATA], [GEOGRAPHIC_DATA], [GEOGRAPHIC_DATA]" at bounding box center [1410, 173] width 316 height 30
click at [1267, 167] on input "[GEOGRAPHIC_DATA], [GEOGRAPHIC_DATA], [GEOGRAPHIC_DATA]" at bounding box center [1410, 173] width 316 height 30
click at [1267, 166] on input "[GEOGRAPHIC_DATA], [GEOGRAPHIC_DATA], [GEOGRAPHIC_DATA]" at bounding box center [1410, 173] width 316 height 30
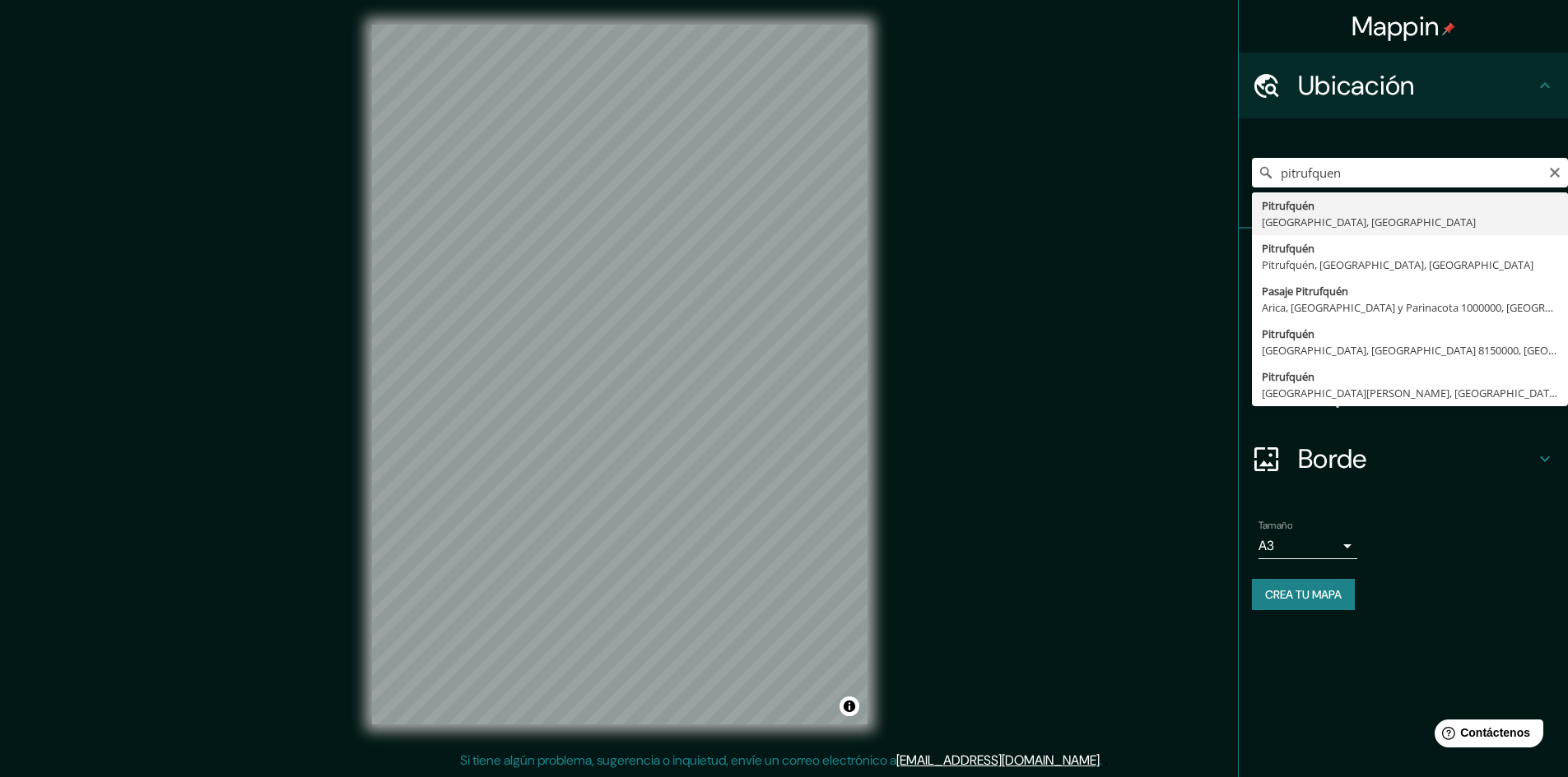
type input "Pitrufquén, [GEOGRAPHIC_DATA], [GEOGRAPHIC_DATA]"
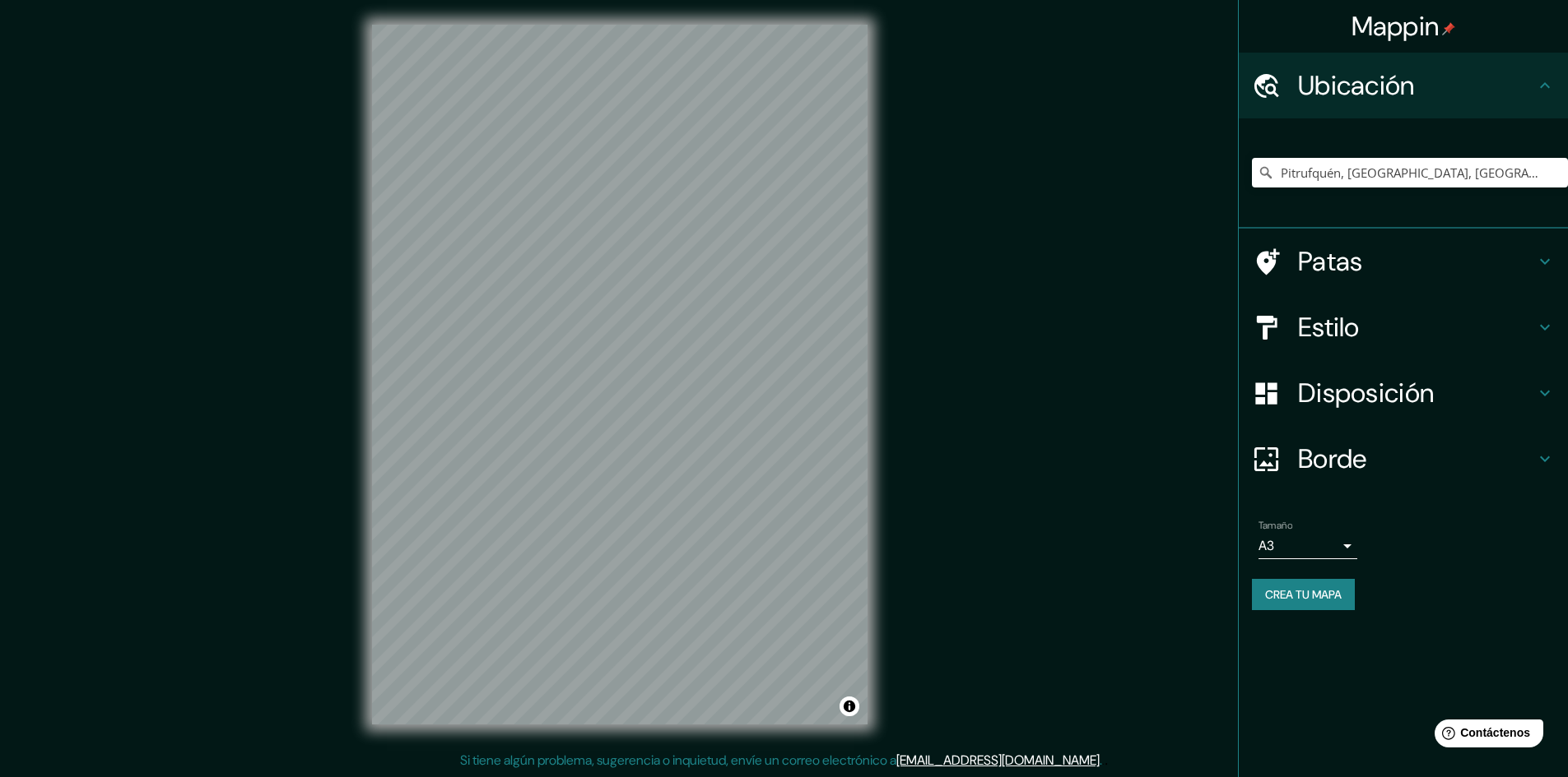
click at [1267, 409] on h4 "Disposición" at bounding box center [1416, 392] width 237 height 33
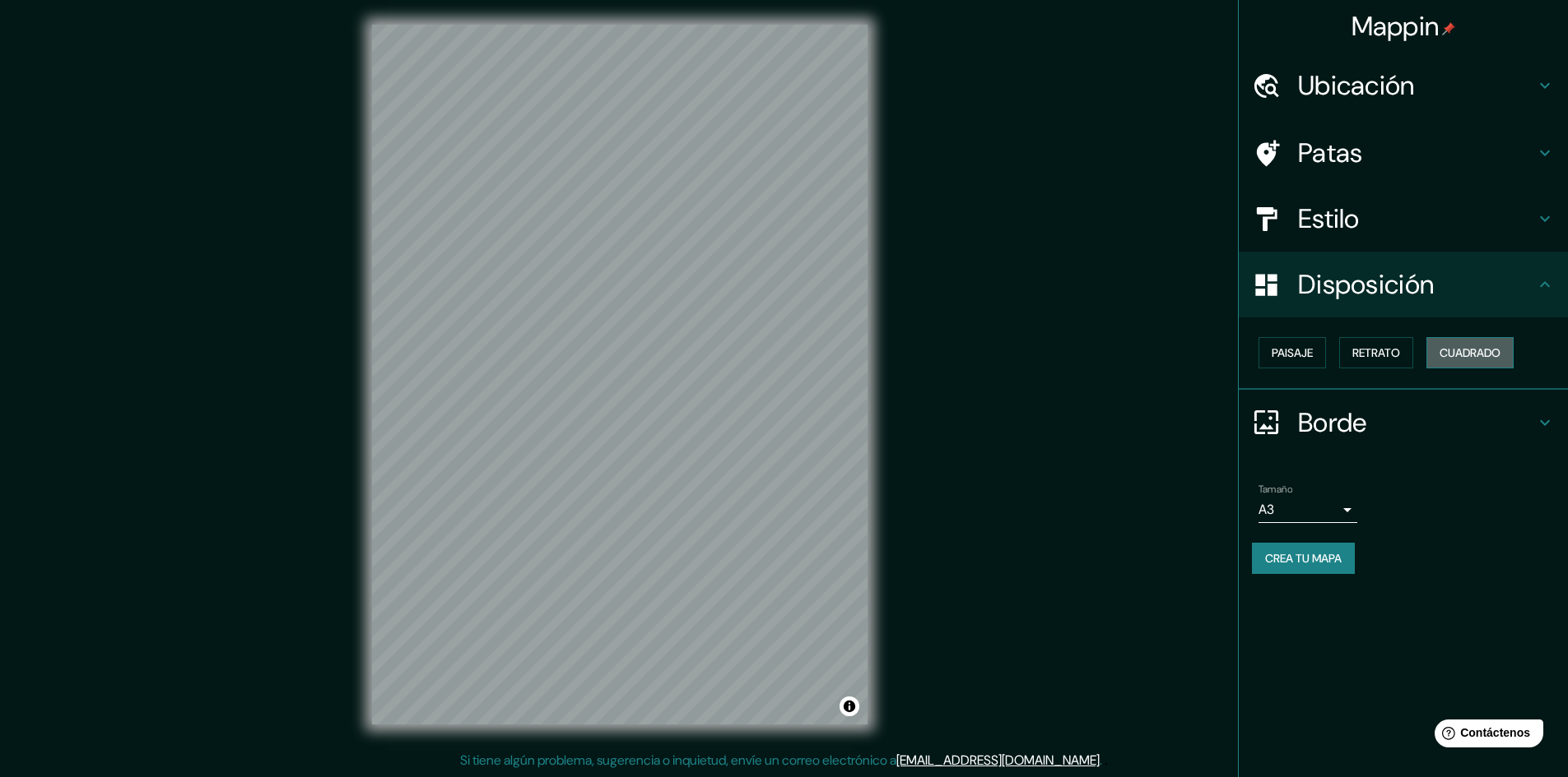
click at [1267, 348] on font "Cuadrado" at bounding box center [1469, 353] width 61 height 15
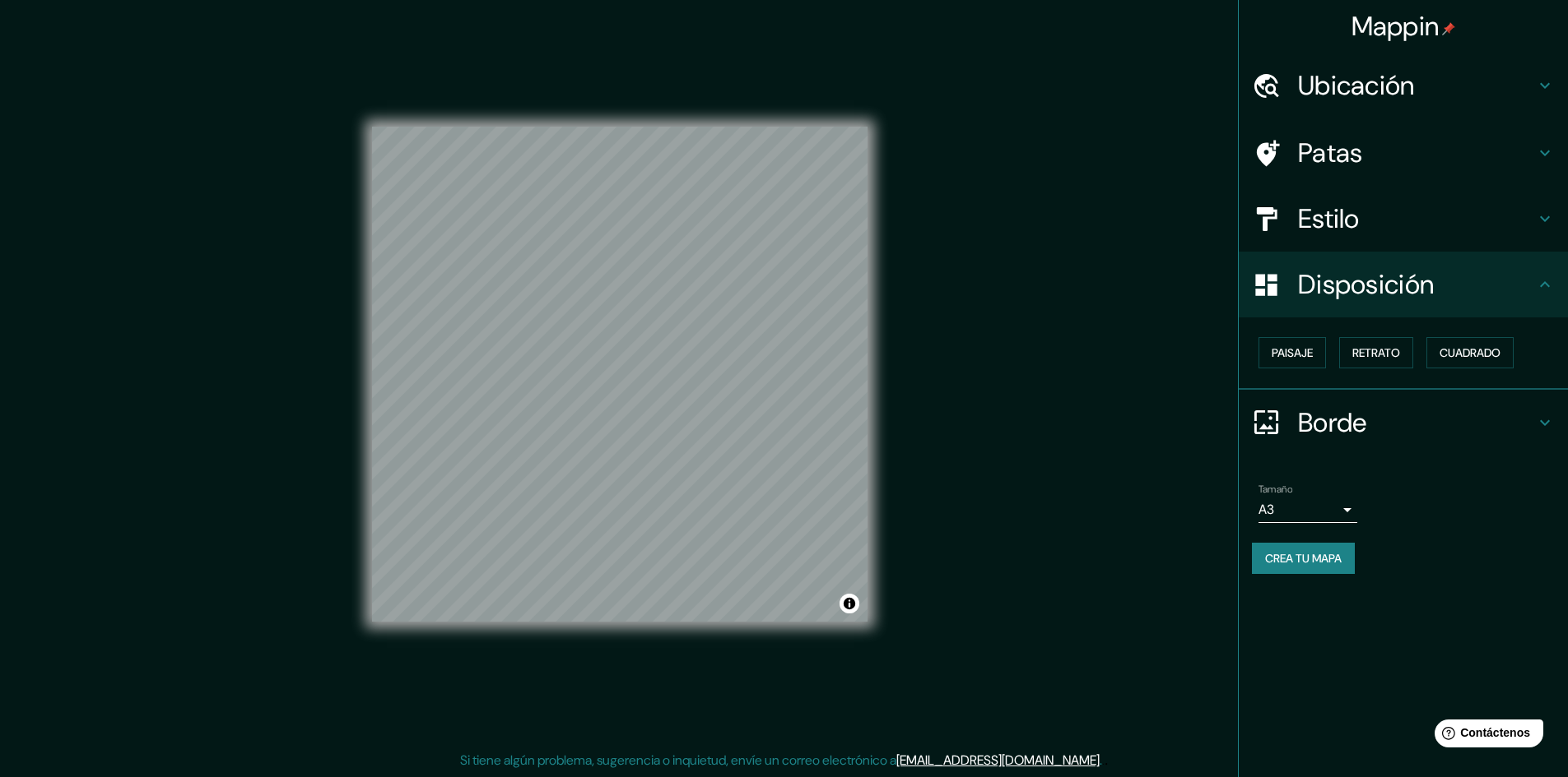
click at [1267, 433] on h4 "Borde" at bounding box center [1416, 422] width 237 height 33
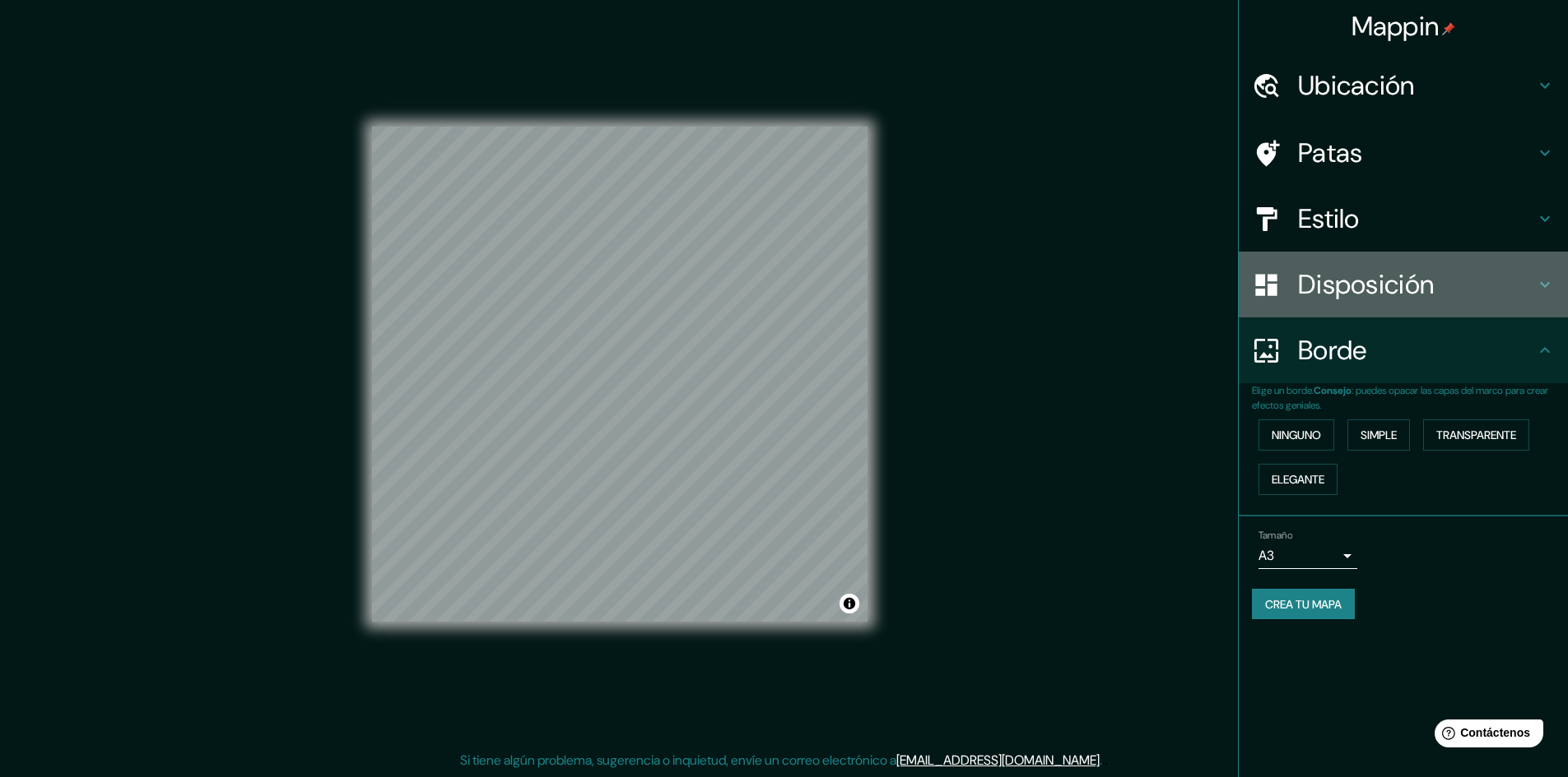
click at [1267, 310] on div "Disposición" at bounding box center [1403, 284] width 329 height 66
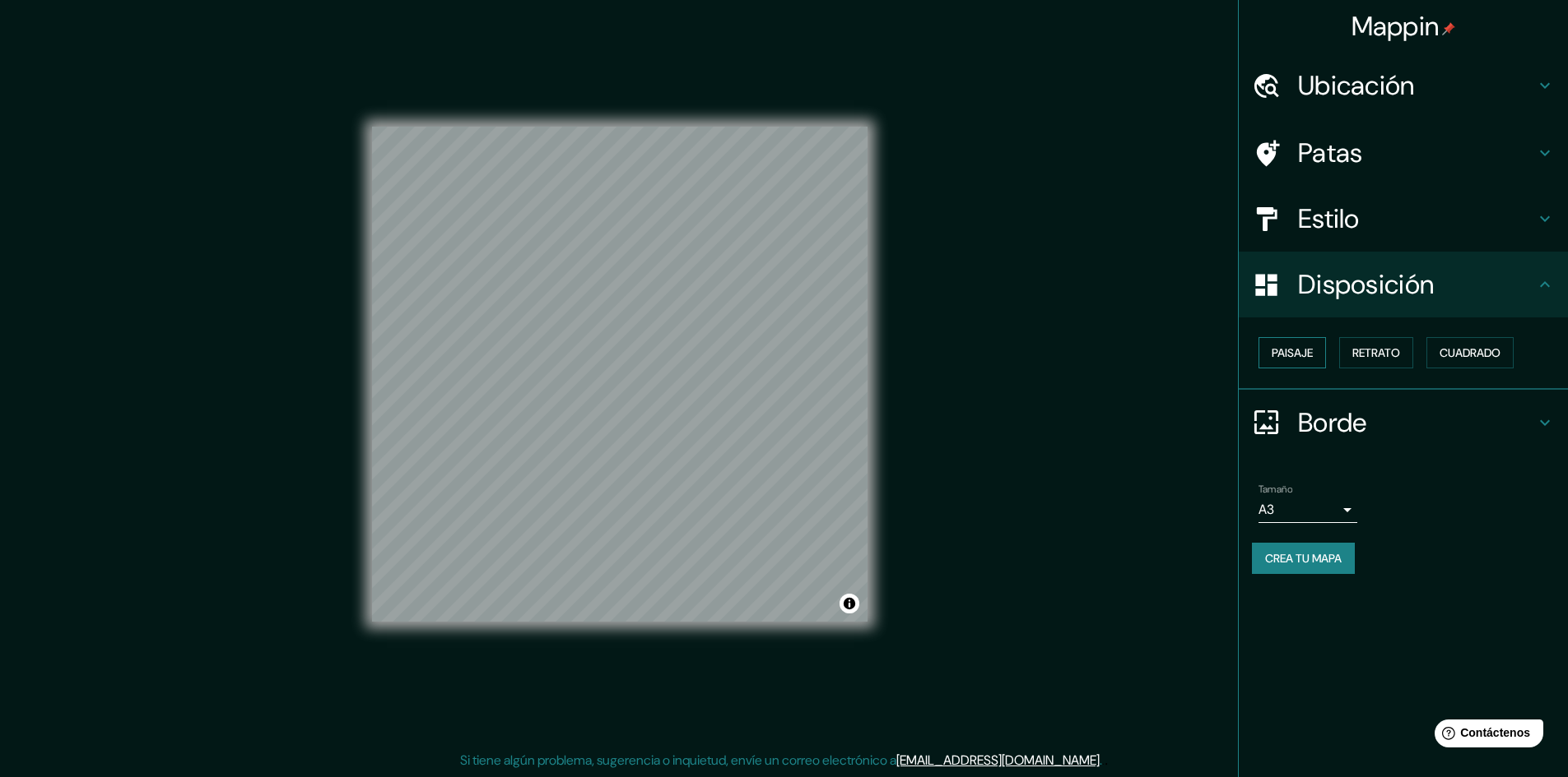
click at [1267, 354] on button "Paisaje" at bounding box center [1292, 352] width 67 height 31
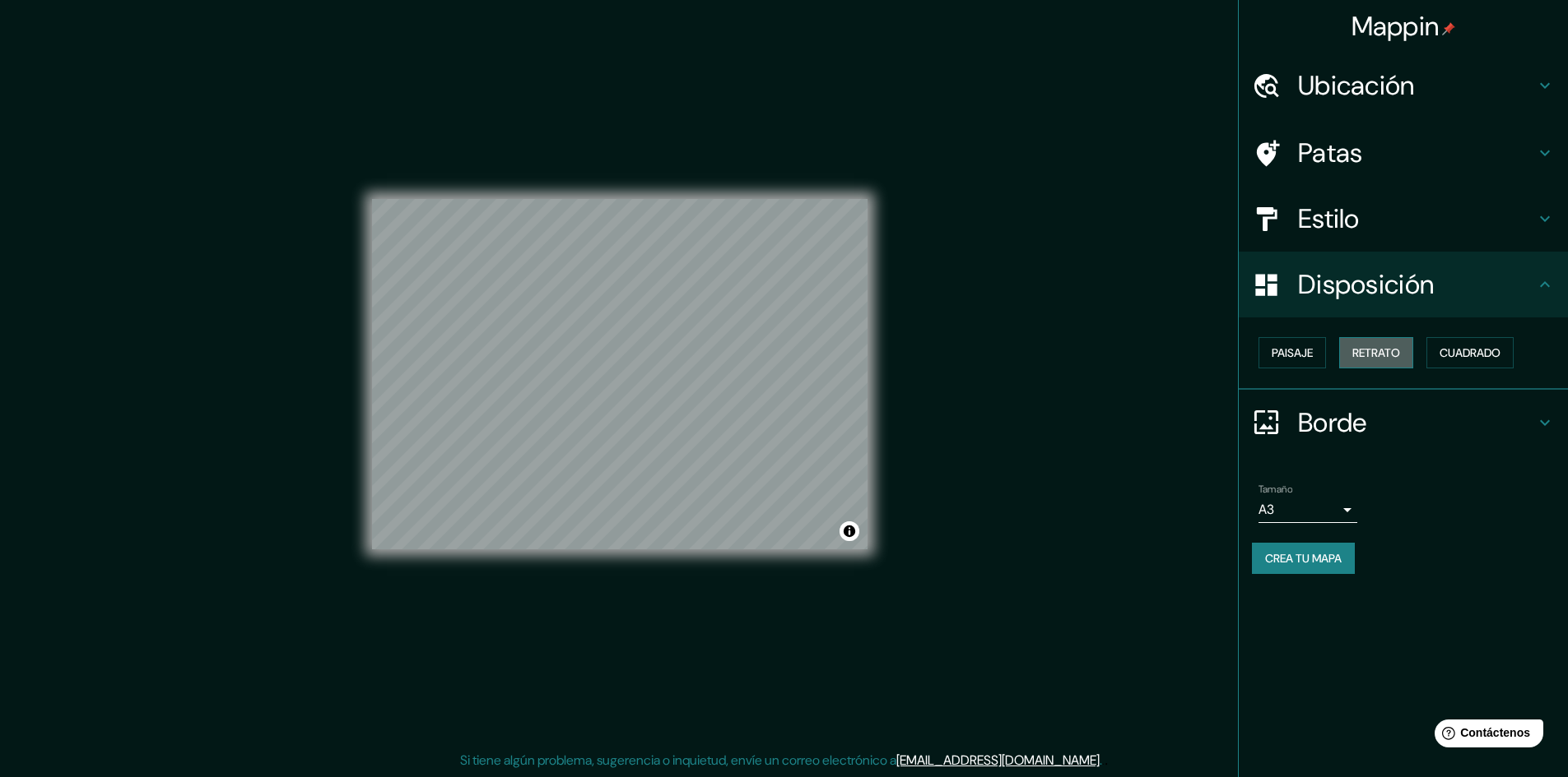
click at [1267, 351] on font "Retrato" at bounding box center [1376, 353] width 48 height 15
